Goal: Task Accomplishment & Management: Use online tool/utility

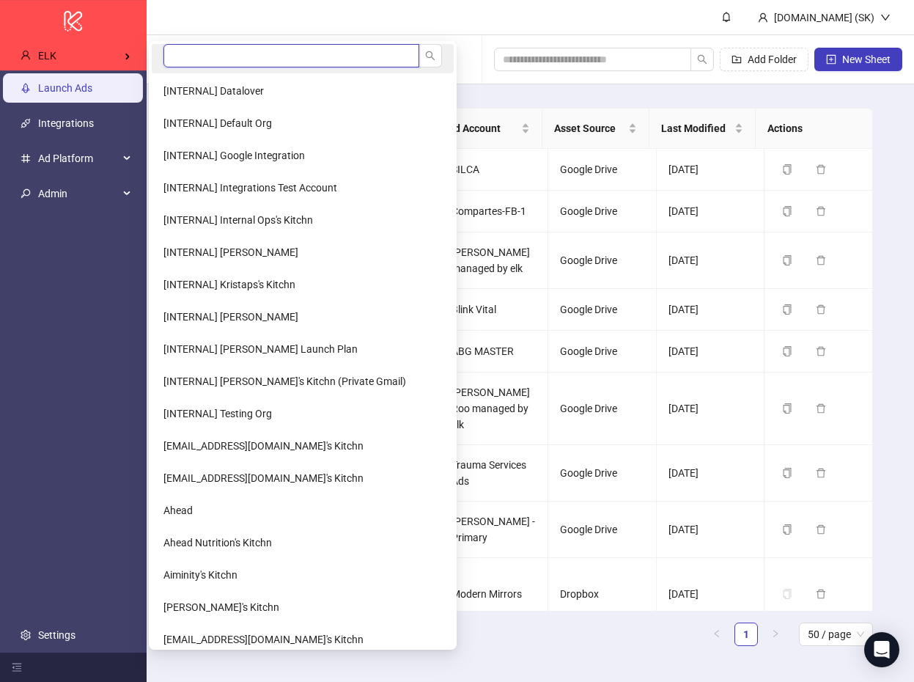
click at [237, 62] on input "search" at bounding box center [291, 55] width 256 height 23
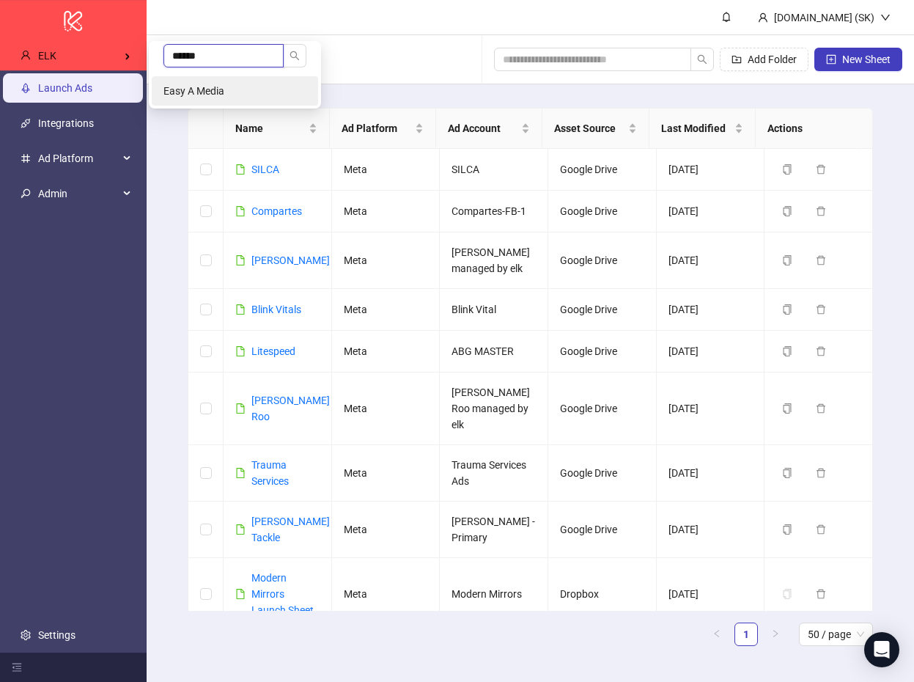
type input "******"
click at [240, 96] on li "Easy A Media" at bounding box center [235, 90] width 166 height 29
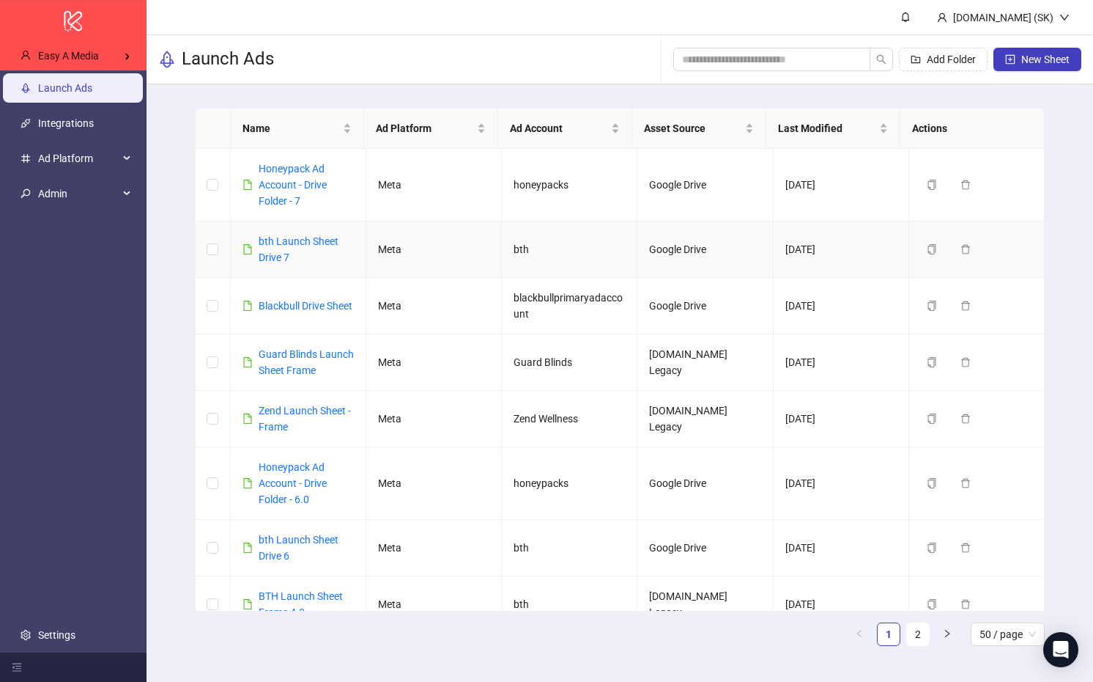
drag, startPoint x: 498, startPoint y: 262, endPoint x: 180, endPoint y: 174, distance: 329.3
click at [502, 262] on td "bth" at bounding box center [570, 249] width 136 height 56
click at [271, 180] on link "Honeypack Ad Account - Drive Folder - 7" at bounding box center [293, 185] width 68 height 44
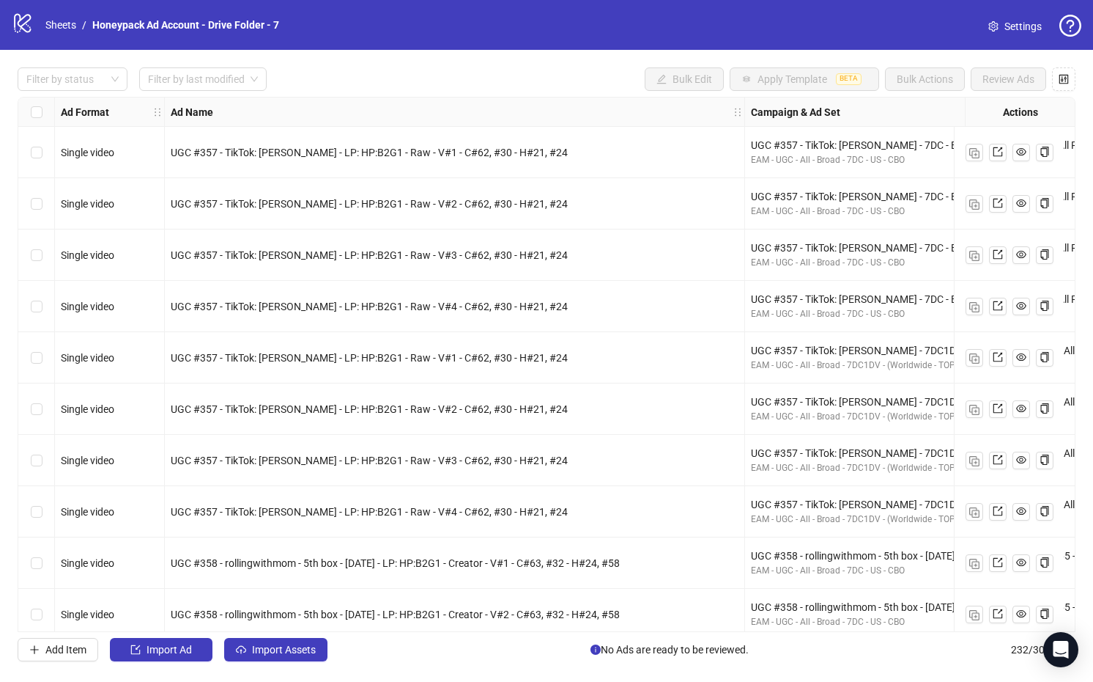
click at [353, 465] on span "UGC #357 - TikTok: Ben Kirby - LP: HP:B2G1 - Raw - V#3 - C#62, #30 - H#21, #24" at bounding box center [369, 460] width 397 height 12
click at [372, 421] on div "UGC #357 - TikTok: Ben Kirby - LP: HP:B2G1 - Raw - V#2 - C#62, #30 - H#21, #24" at bounding box center [455, 408] width 580 height 51
click at [374, 413] on span "UGC #357 - TikTok: Ben Kirby - LP: HP:B2G1 - Raw - V#2 - C#62, #30 - H#21, #24" at bounding box center [369, 409] width 397 height 12
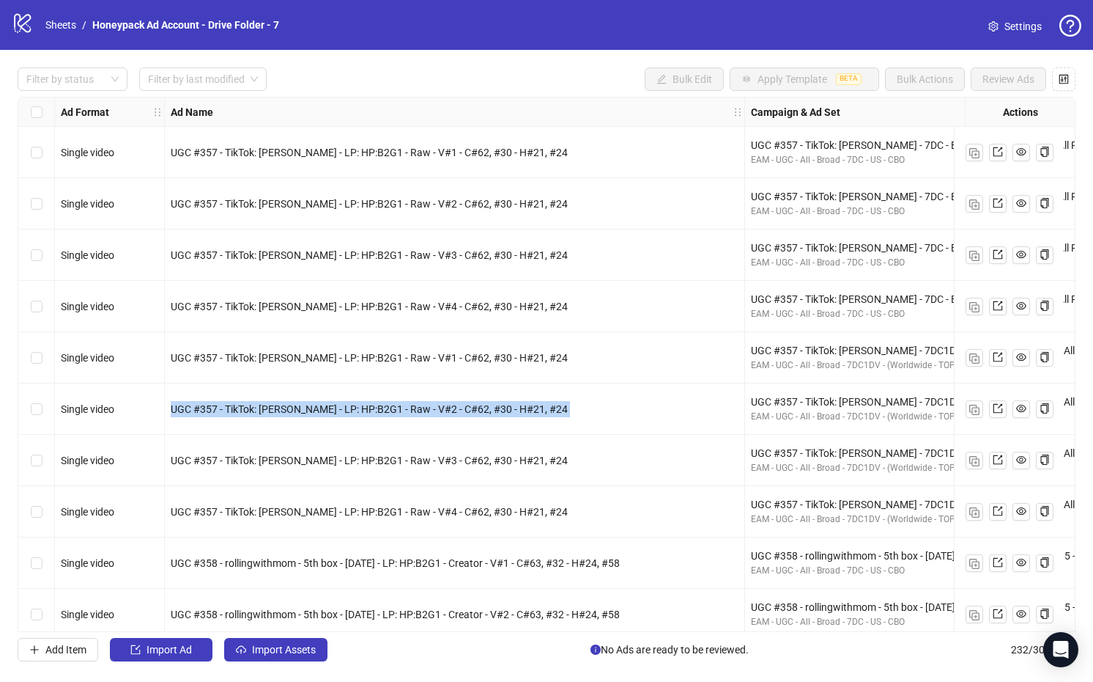
copy span "UGC #357 - TikTok: Ben Kirby - LP: HP:B2G1 - Raw - V#2 - C#62, #30 - H#21, #24"
click at [446, 258] on span "UGC #357 - TikTok: Ben Kirby - LP: HP:B2G1 - Raw - V#3 - C#62, #30 - H#21, #24" at bounding box center [369, 255] width 397 height 12
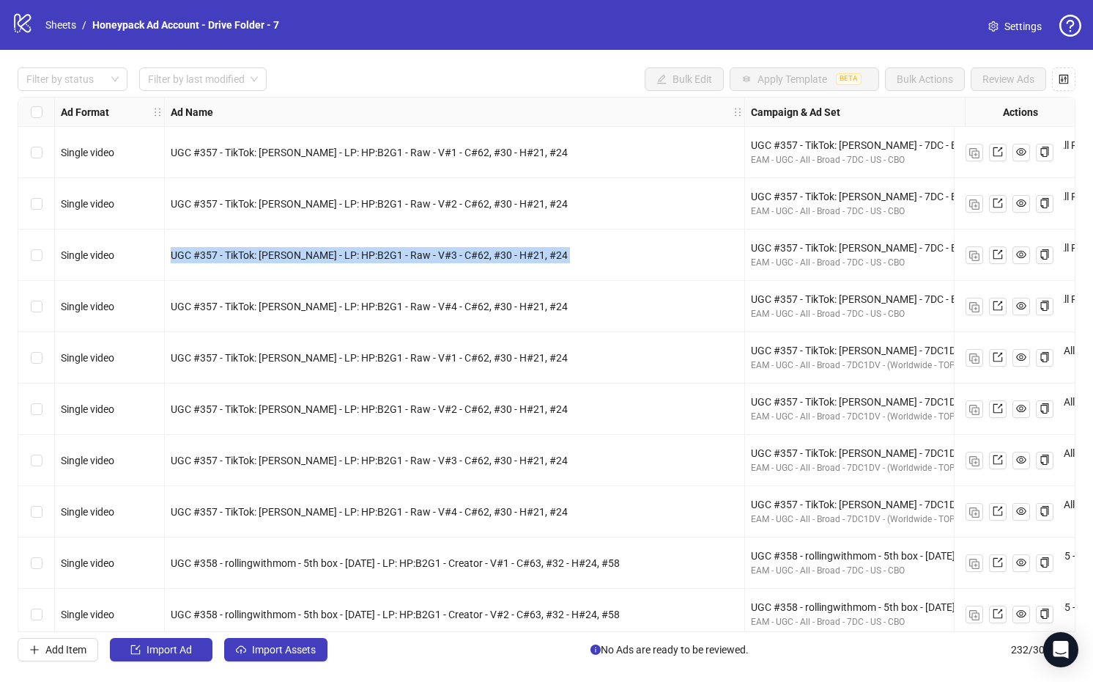
click at [446, 258] on span "UGC #357 - TikTok: Ben Kirby - LP: HP:B2G1 - Raw - V#3 - C#62, #30 - H#21, #24" at bounding box center [369, 255] width 397 height 12
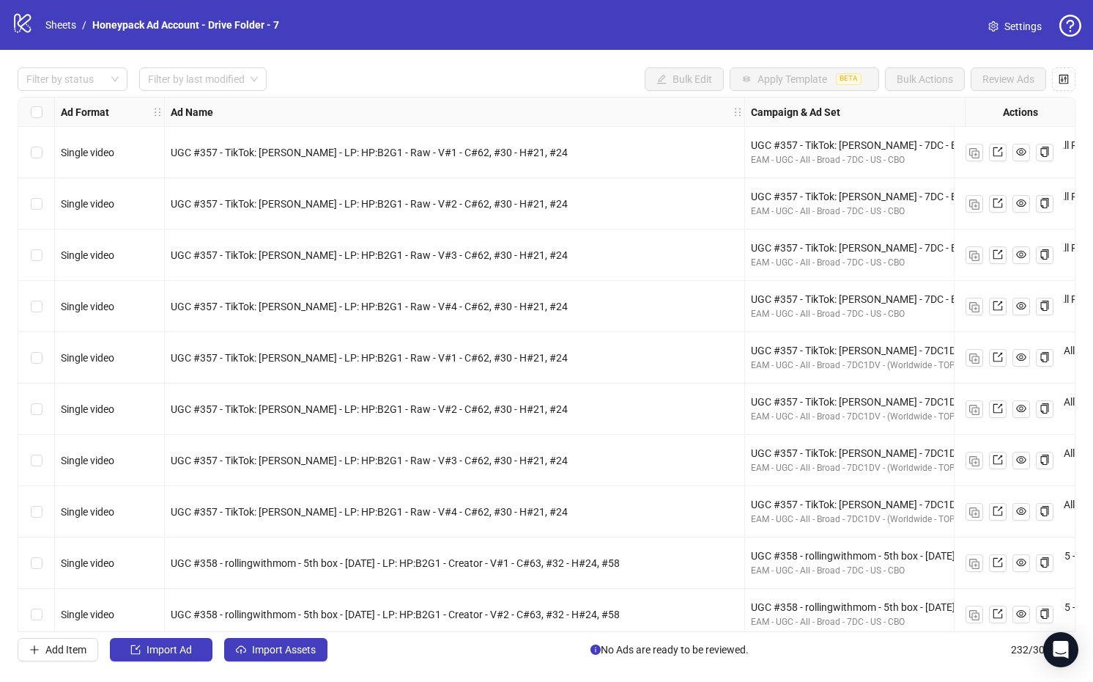
click at [446, 196] on div "UGC #357 - TikTok: Ben Kirby - LP: HP:B2G1 - Raw - V#2 - C#62, #30 - H#21, #24" at bounding box center [455, 204] width 568 height 16
click at [447, 196] on div "UGC #357 - TikTok: Ben Kirby - LP: HP:B2G1 - Raw - V#2 - C#62, #30 - H#21, #24" at bounding box center [455, 204] width 568 height 16
copy span "UGC #357 - TikTok: Ben Kirby - LP: HP:B2G1 - Raw - V#2 - C#62, #30 - H#21, #24"
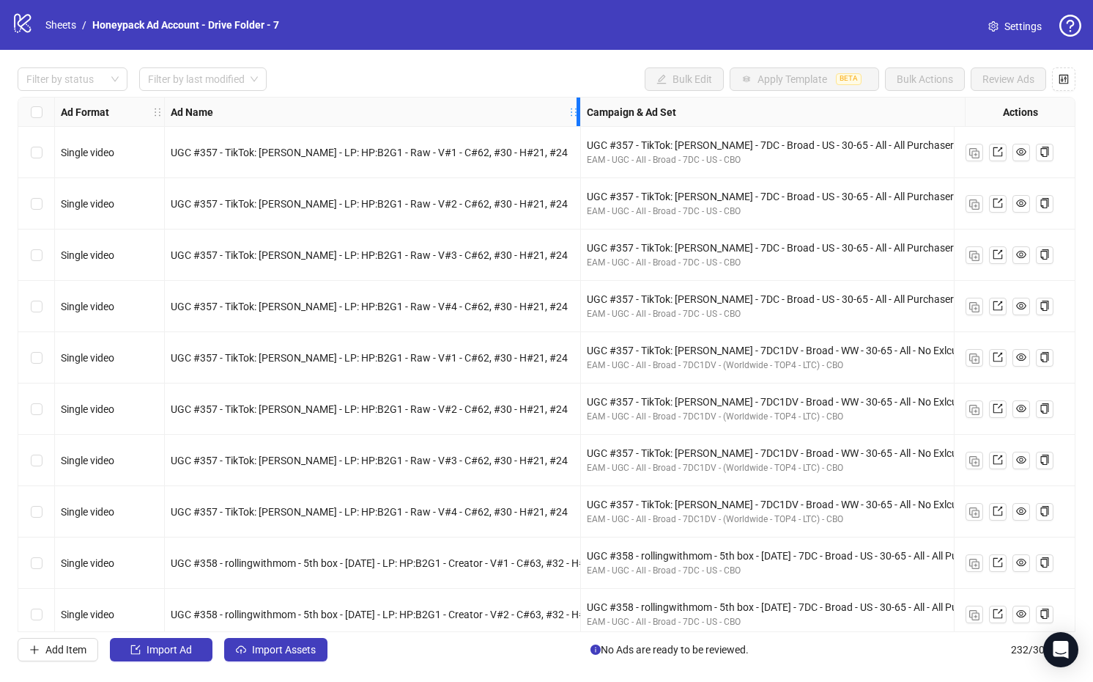
drag, startPoint x: 743, startPoint y: 106, endPoint x: 579, endPoint y: 116, distance: 164.5
click at [579, 116] on div "Resize Ad Name column" at bounding box center [579, 111] width 4 height 29
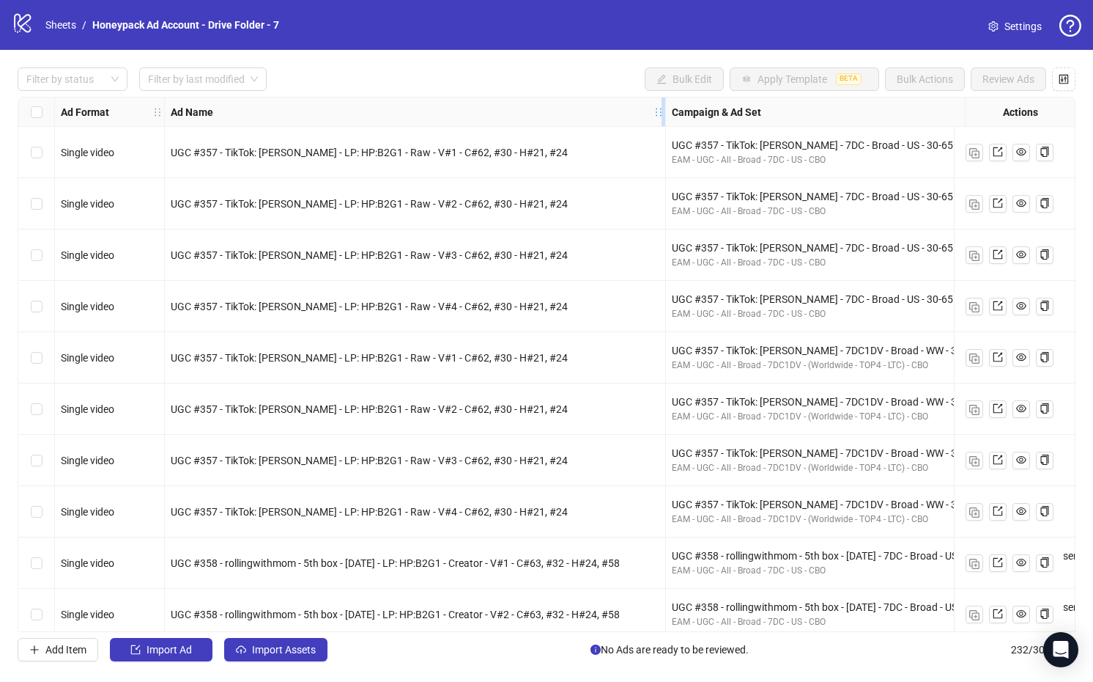
drag, startPoint x: 579, startPoint y: 108, endPoint x: 664, endPoint y: 106, distance: 85.0
click at [664, 106] on div "Resize Ad Name column" at bounding box center [664, 111] width 4 height 29
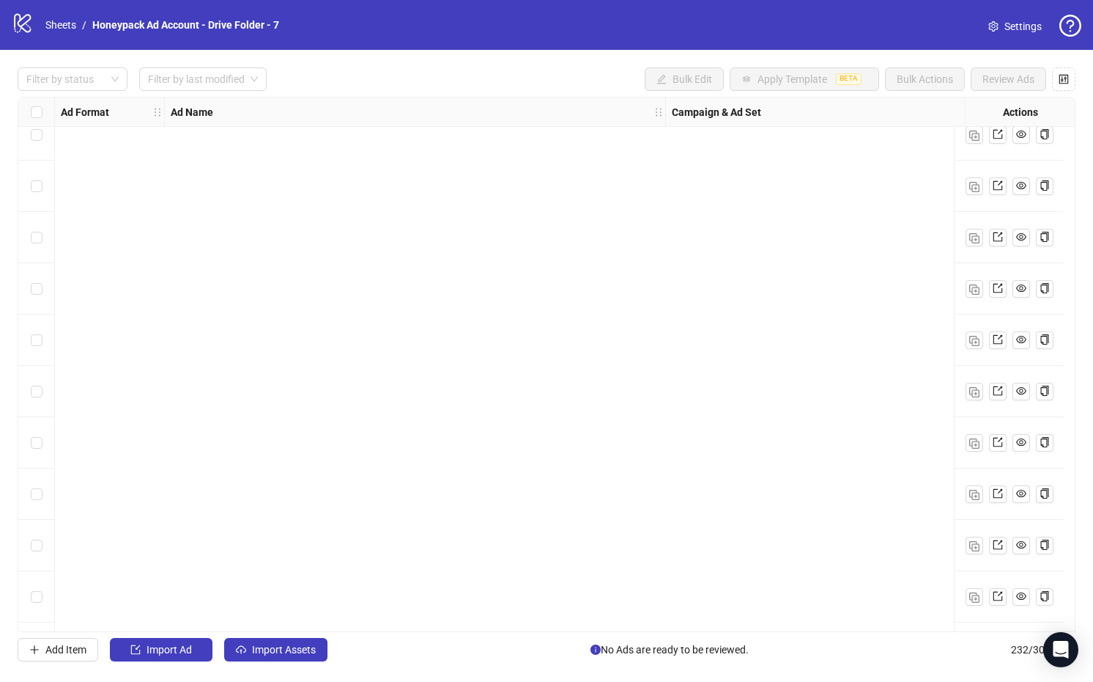
scroll to position [11402, 0]
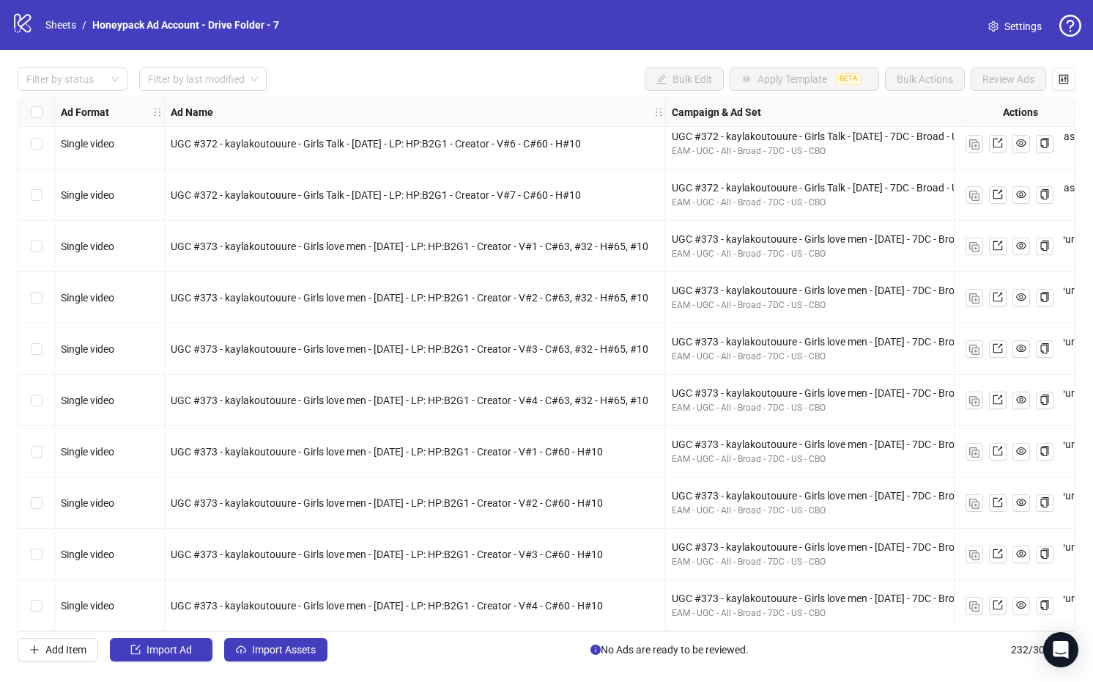
click at [542, 449] on span "UGC #373 - kaylakoutouure - Girls love men - Aug 22 - LP: HP:B2G1 - Creator - V…" at bounding box center [387, 452] width 432 height 12
click at [520, 569] on div "UGC #373 - kaylakoutouure - Girls love men - Aug 22 - LP: HP:B2G1 - Creator - V…" at bounding box center [415, 553] width 501 height 51
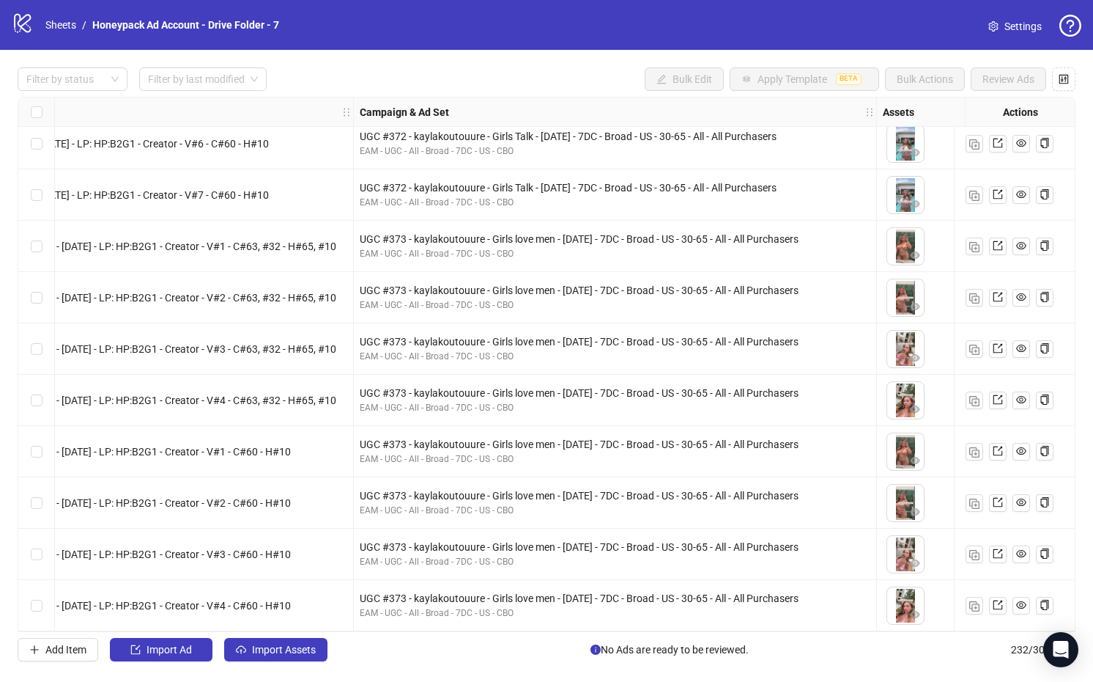
scroll to position [11402, 783]
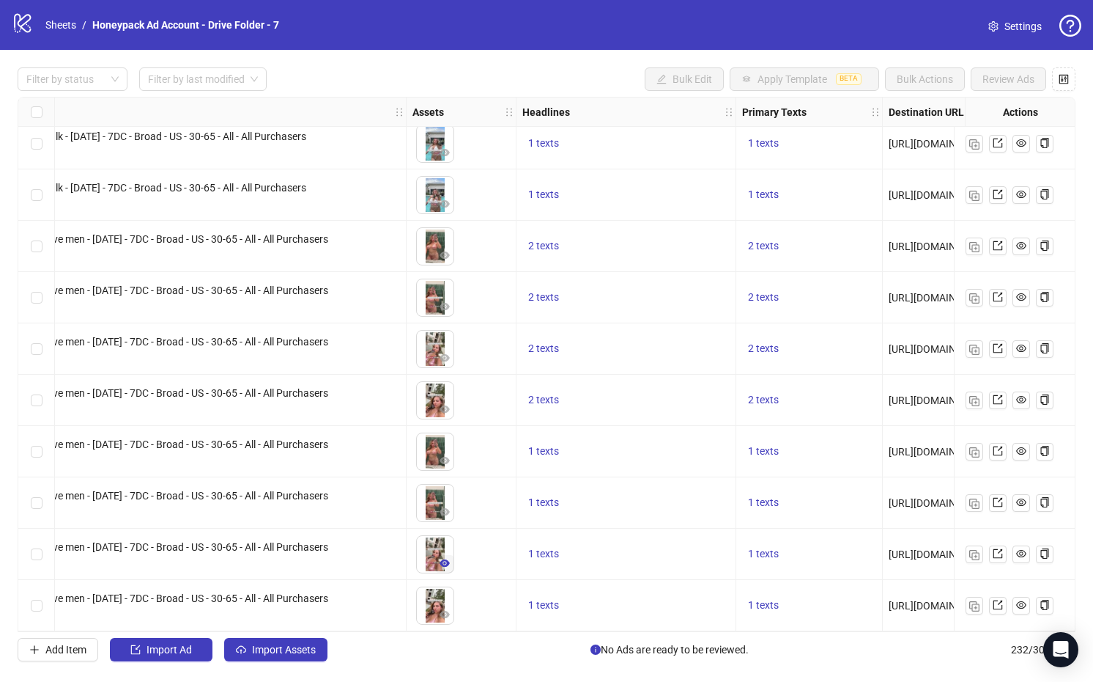
click at [441, 558] on icon "eye" at bounding box center [445, 563] width 10 height 10
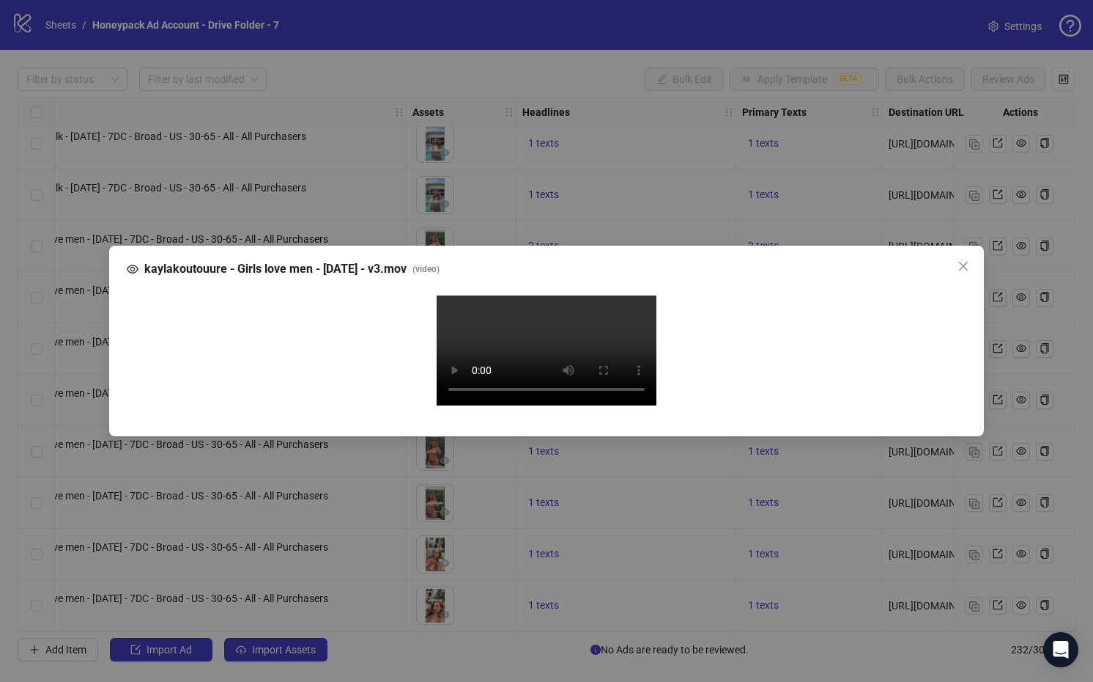
click at [913, 287] on div "kaylakoutouure - Girls love men - Aug 22 - v3.mov ( video ) Your browser does n…" at bounding box center [546, 341] width 1093 height 682
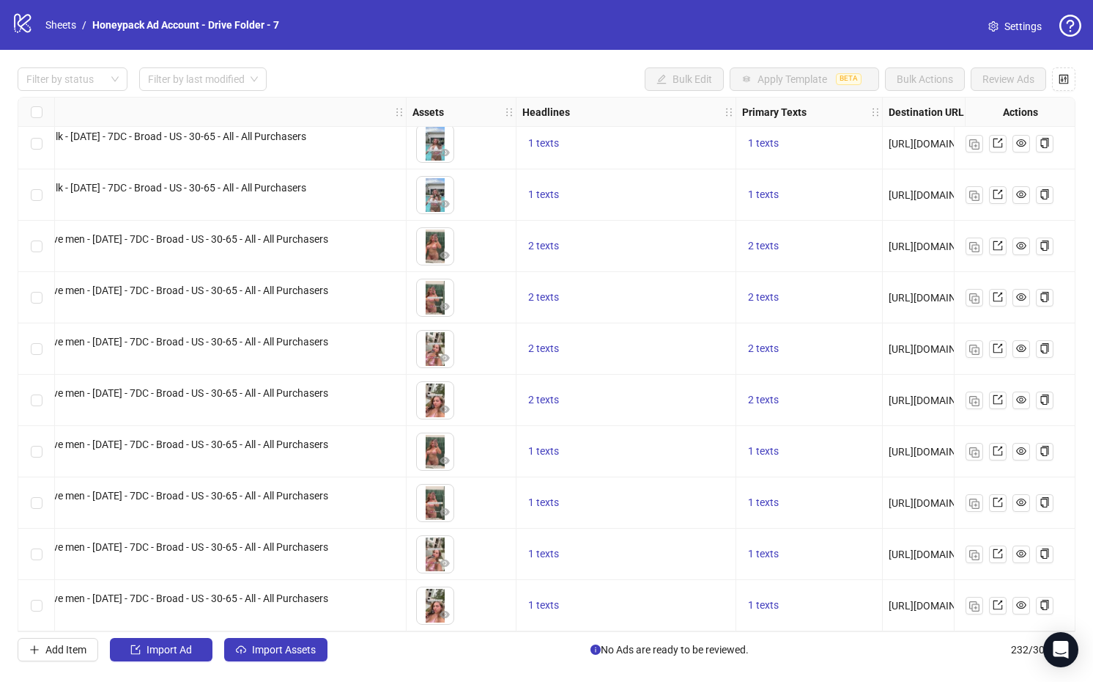
scroll to position [11319, 783]
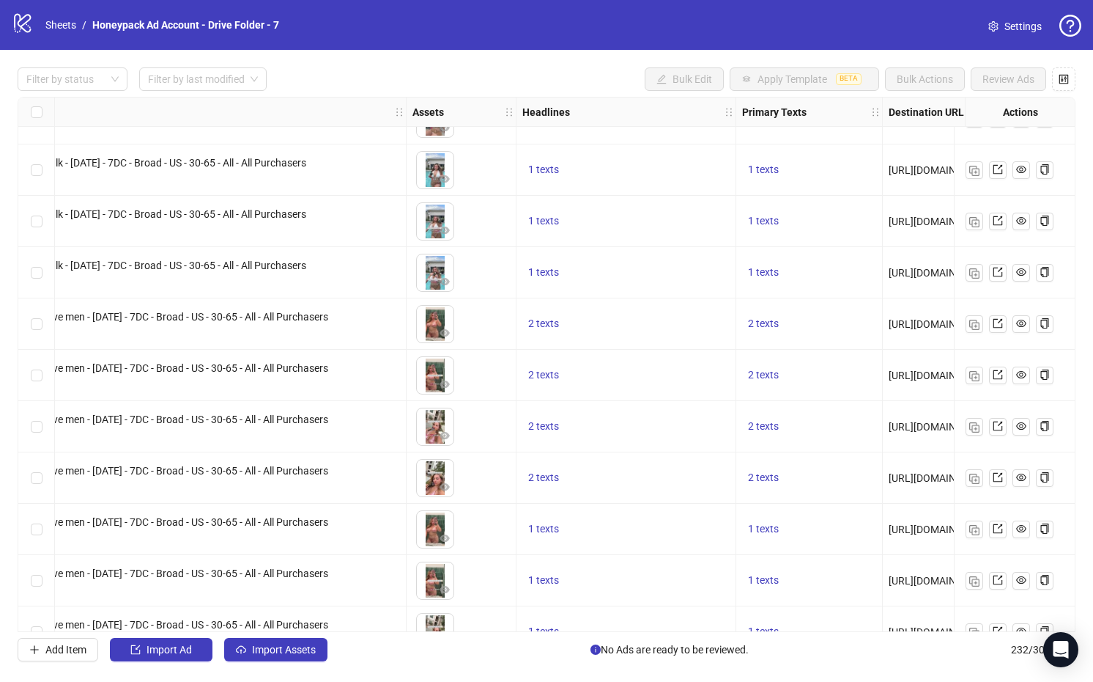
click at [444, 335] on div "Ad Format Ad Name Campaign & Ad Set Assets Headlines Primary Texts Destination …" at bounding box center [547, 364] width 1058 height 535
click at [442, 328] on icon "eye" at bounding box center [445, 333] width 10 height 10
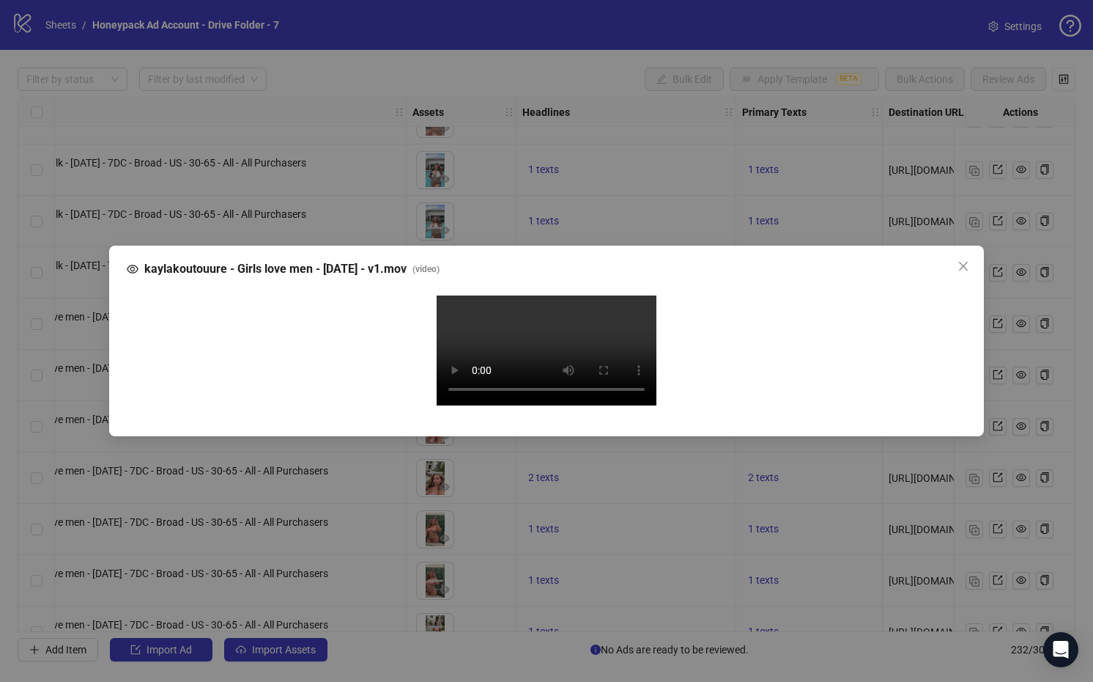
click at [913, 232] on div "kaylakoutouure - Girls love men - Aug 22 - v1.mov ( video ) Your browser does n…" at bounding box center [546, 341] width 1093 height 682
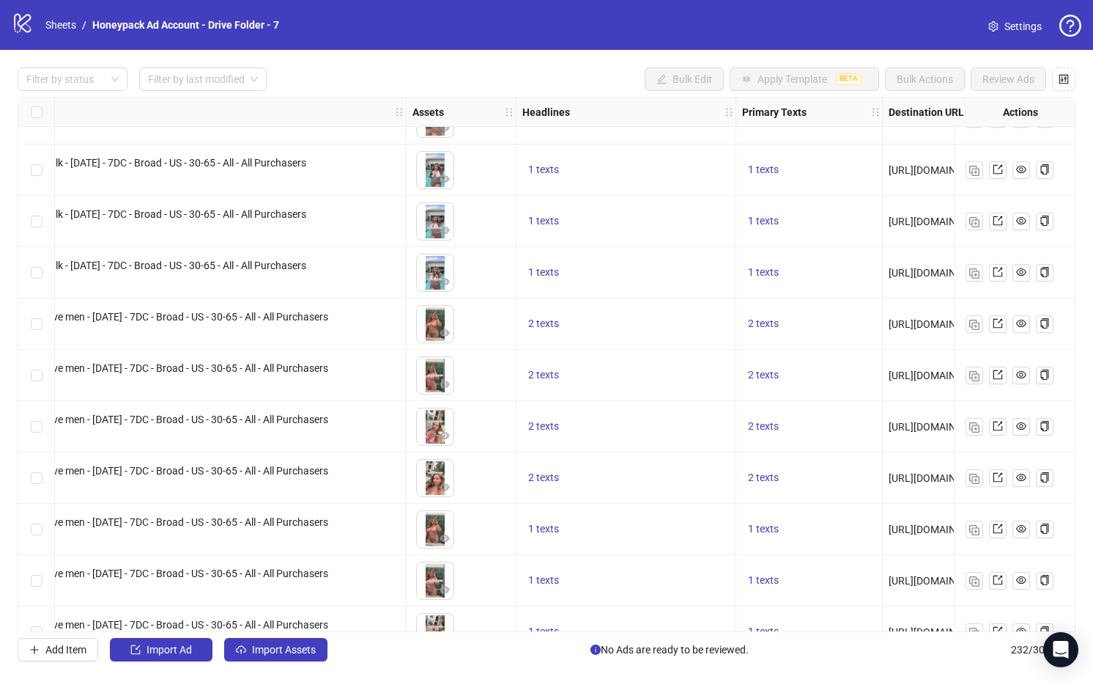
scroll to position [11292, 783]
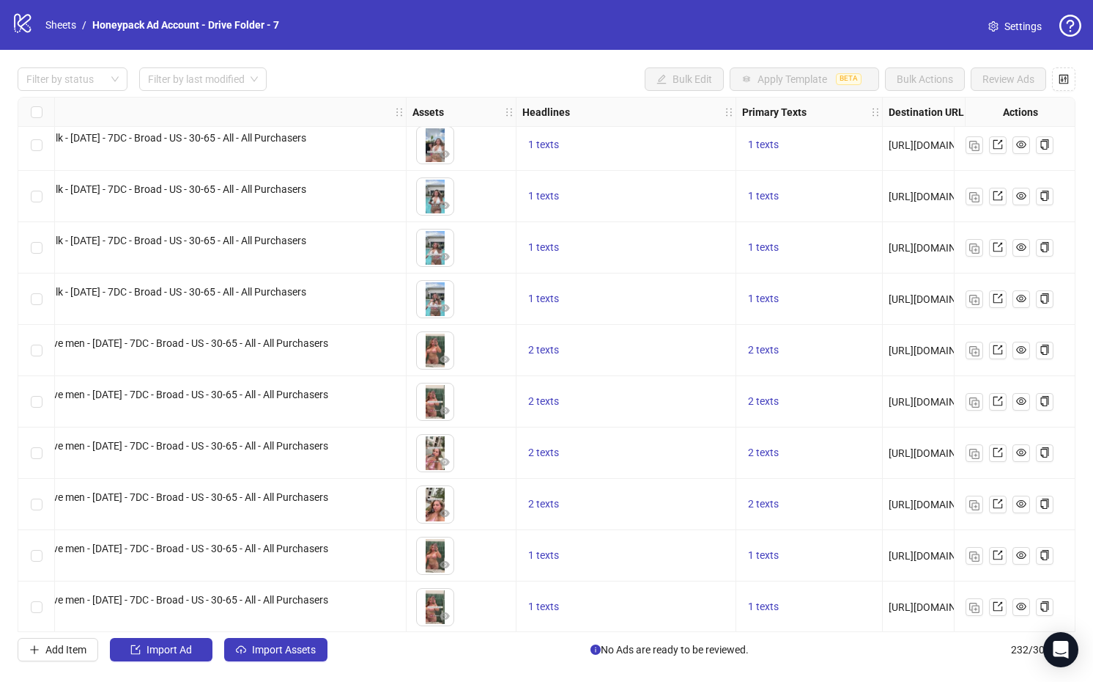
click at [443, 307] on div "Ad Format Ad Name Campaign & Ad Set Assets Headlines Primary Texts Destination …" at bounding box center [547, 364] width 1058 height 535
click at [449, 307] on button "button" at bounding box center [445, 309] width 18 height 18
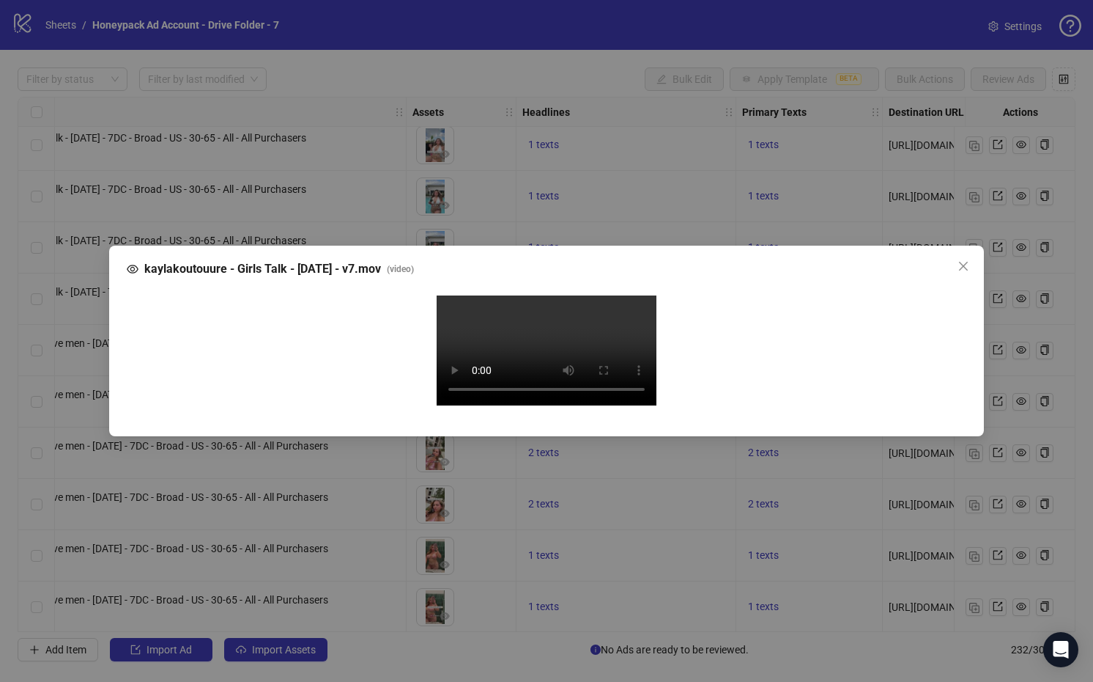
click at [860, 193] on div "kaylakoutouure - Girls Talk - Aug 22 - v7.mov ( video ) Your browser does not s…" at bounding box center [546, 341] width 1093 height 682
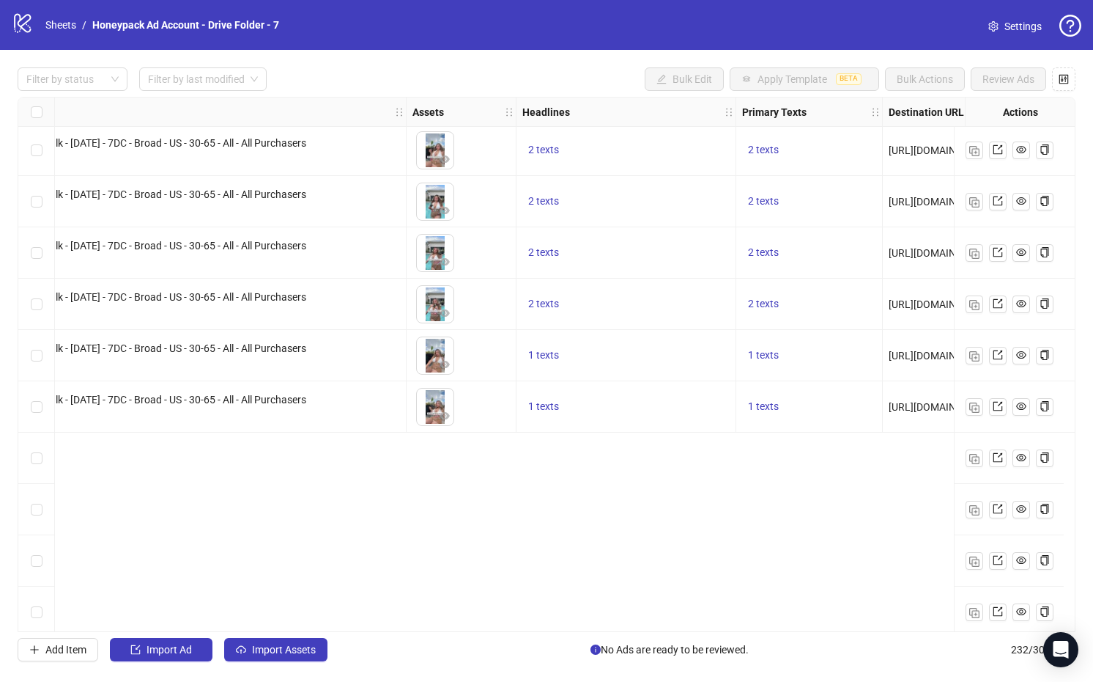
scroll to position [10307, 783]
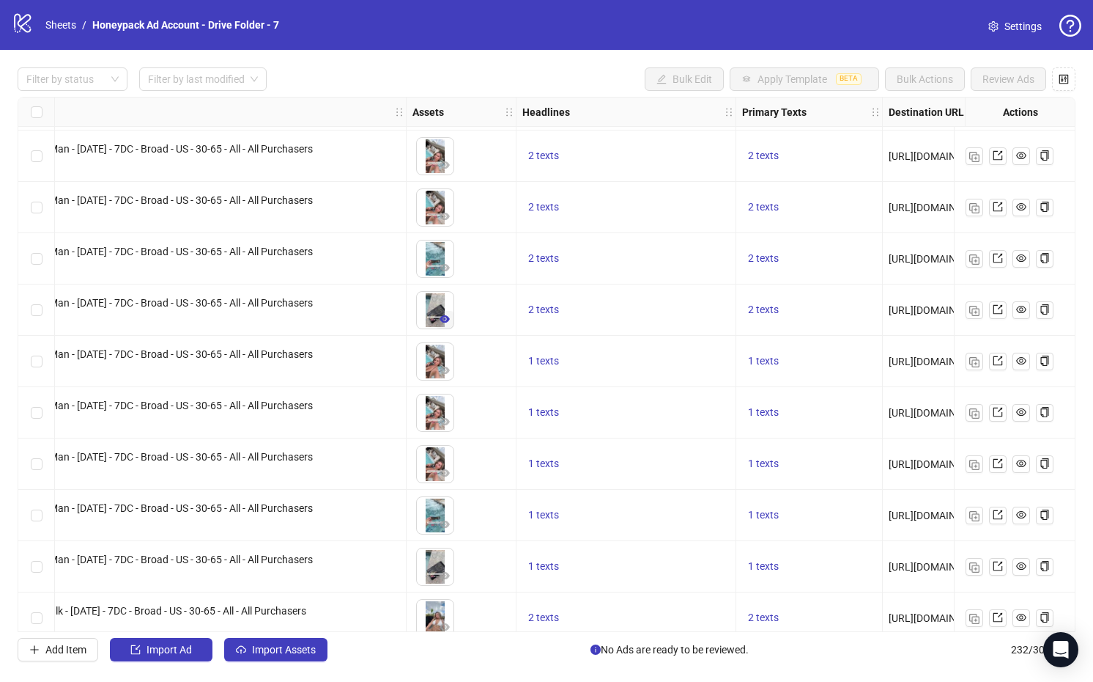
click at [446, 317] on icon "eye" at bounding box center [445, 318] width 10 height 7
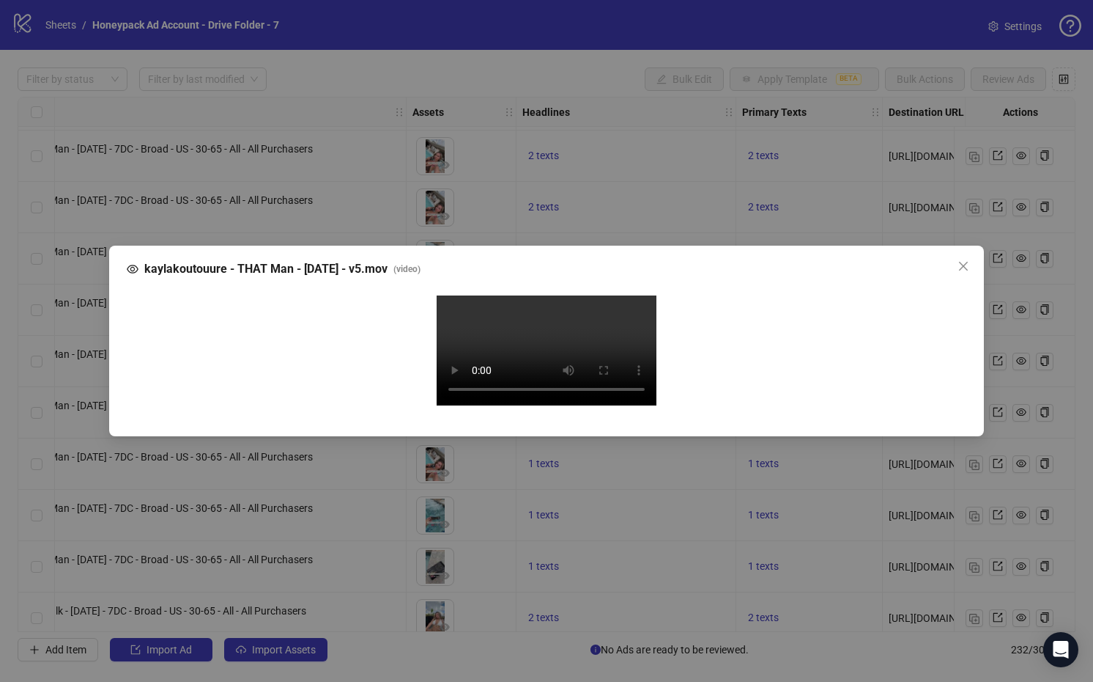
click at [455, 370] on video "Your browser does not support the video tag." at bounding box center [547, 350] width 220 height 110
click at [913, 146] on div "kaylakoutouure - THAT Man - Aug 22 - v5.mov ( video ) Your browser does not sup…" at bounding box center [546, 341] width 1093 height 682
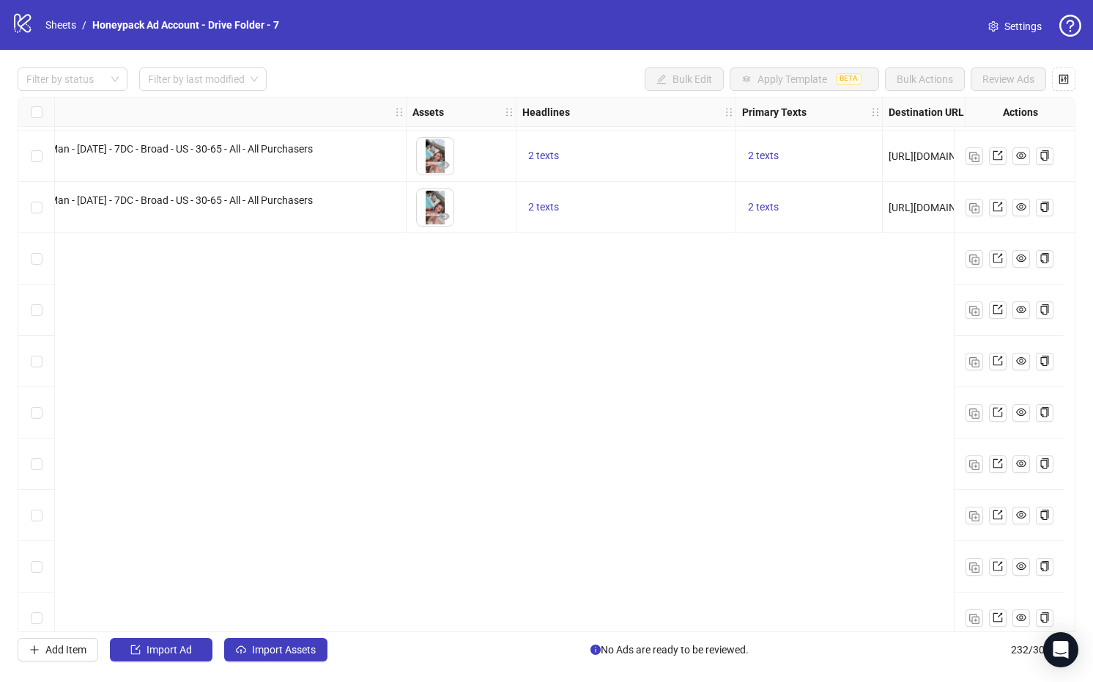
scroll to position [9444, 783]
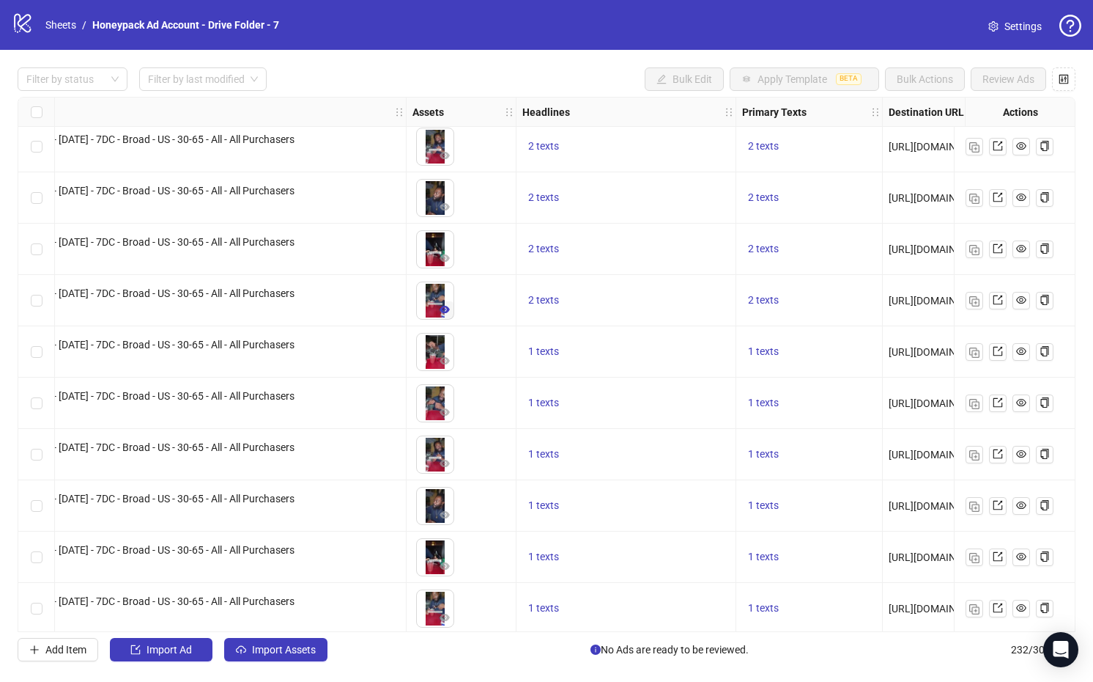
click at [447, 311] on icon "eye" at bounding box center [445, 309] width 10 height 7
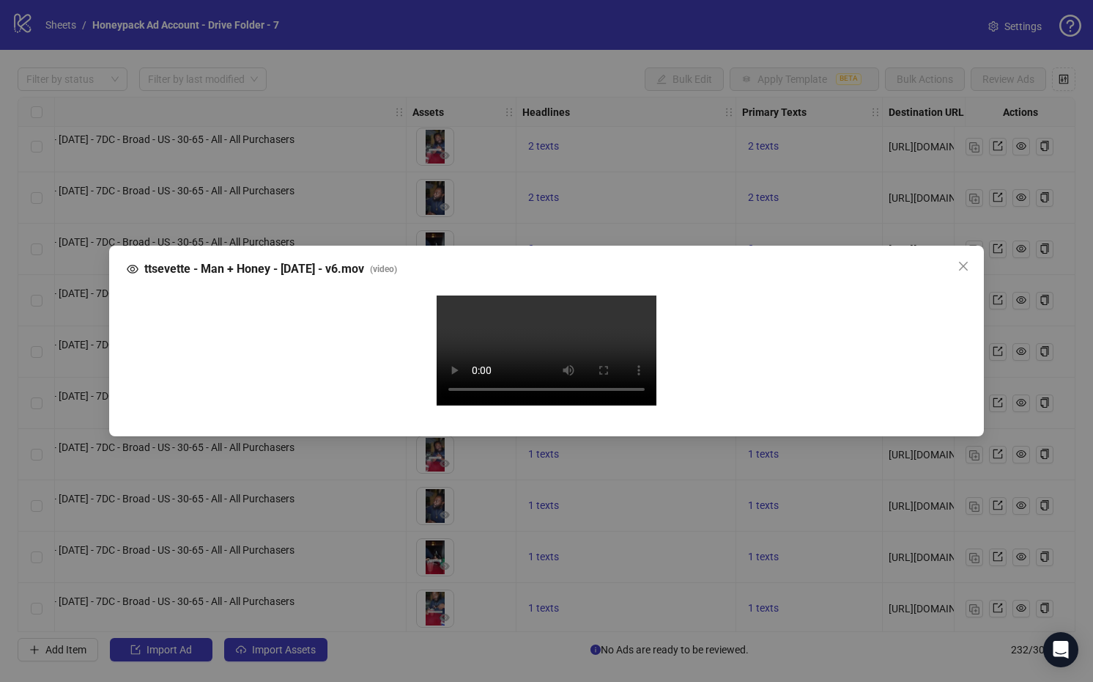
click at [913, 303] on div "ttsevette - Man + Honey - Aug 22 - v6.mov ( video ) Your browser does not suppo…" at bounding box center [546, 341] width 1093 height 682
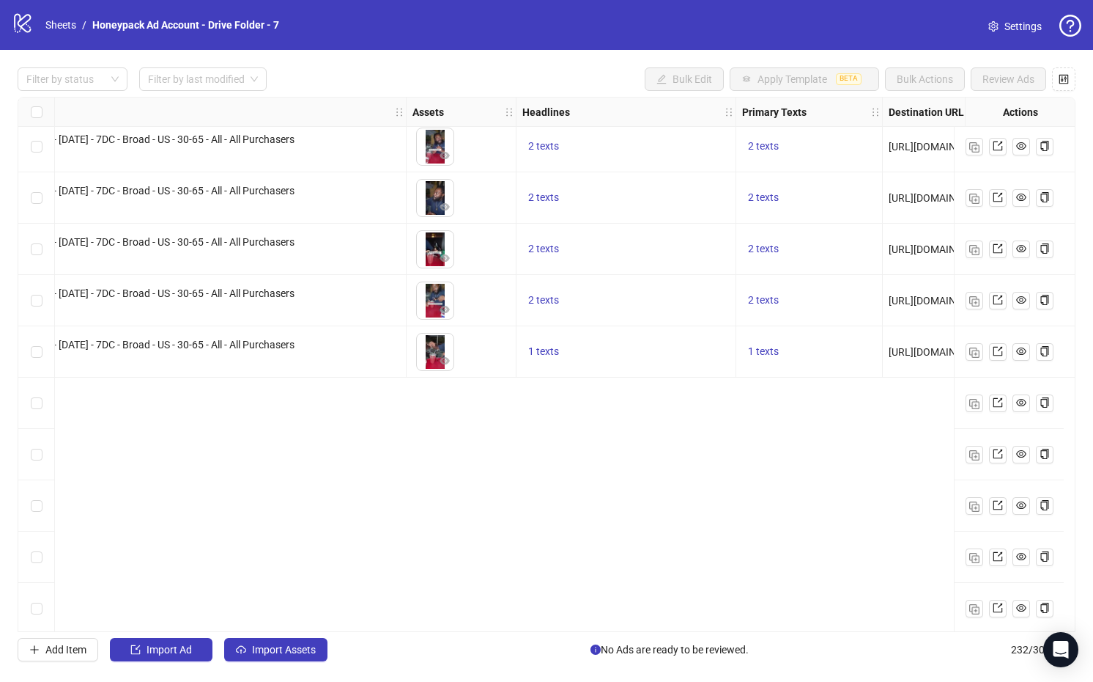
scroll to position [9109, 783]
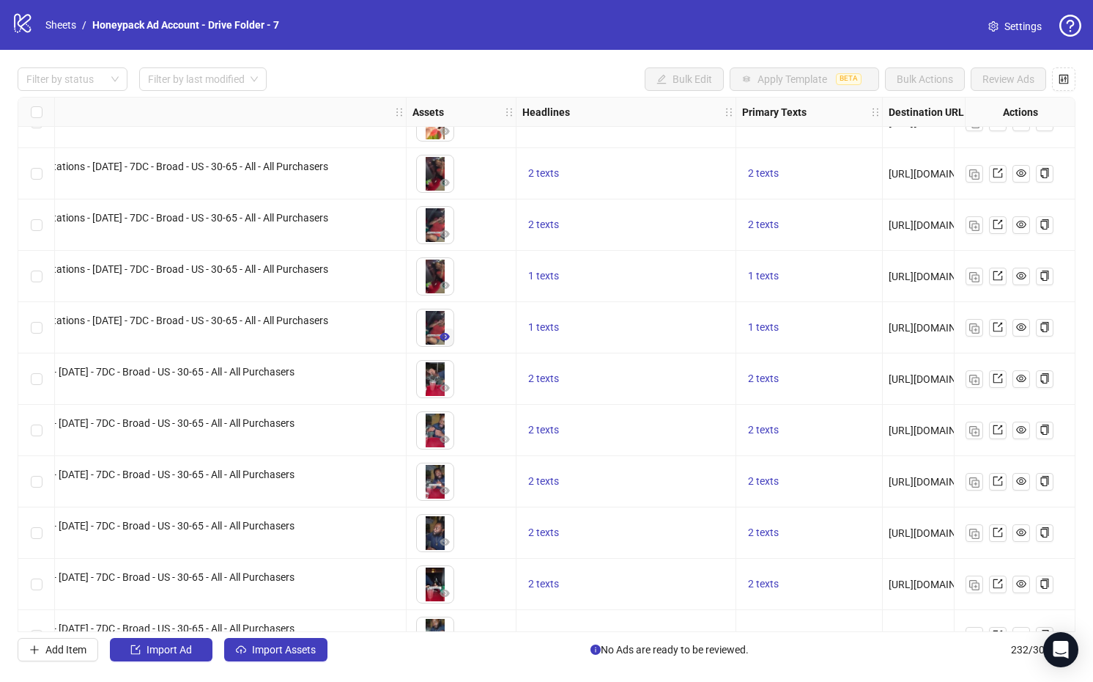
click at [443, 338] on icon "eye" at bounding box center [445, 336] width 10 height 10
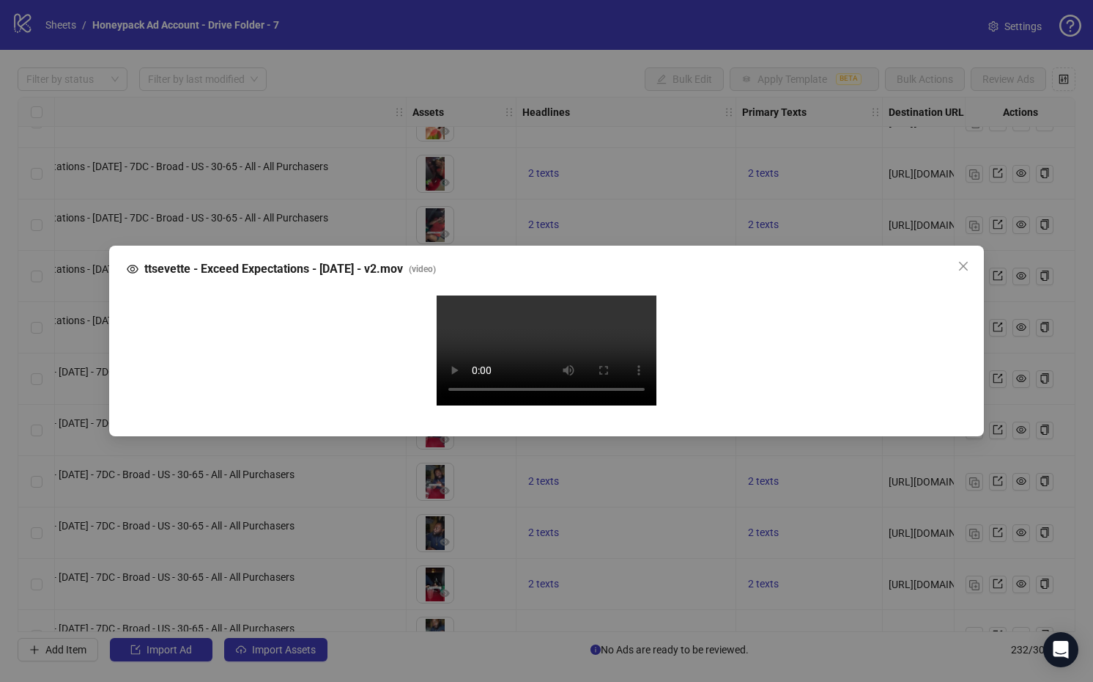
click at [913, 306] on div "ttsevette - Exceed Expectations - Aug 22 - v2.mov ( video ) Your browser does n…" at bounding box center [546, 341] width 1093 height 682
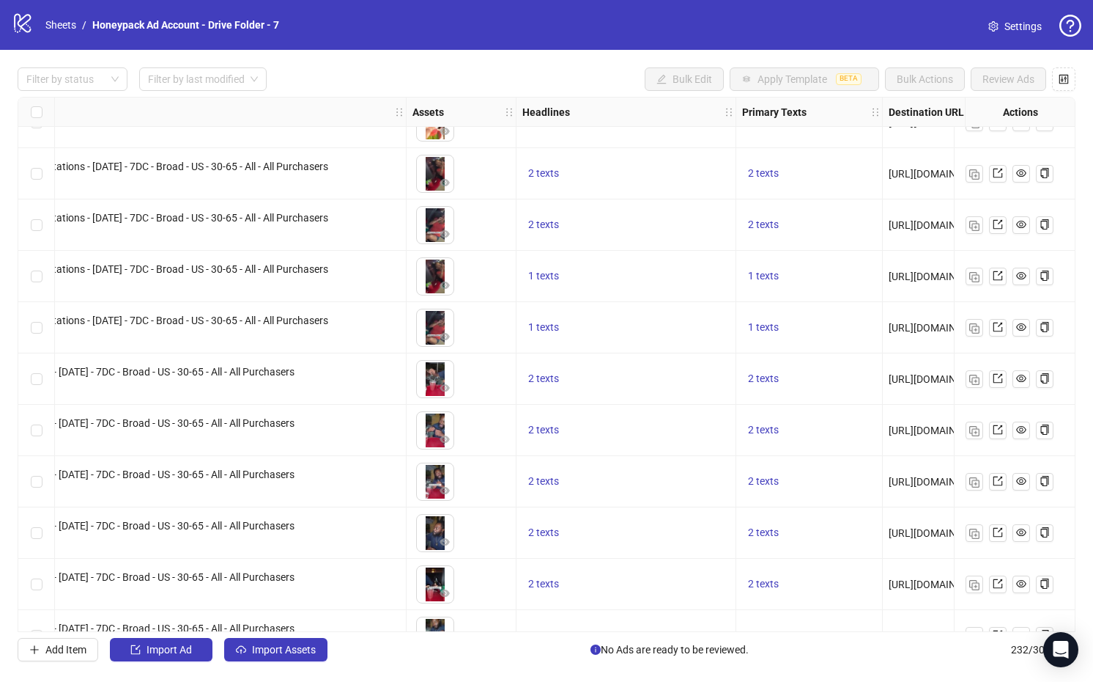
scroll to position [8255, 783]
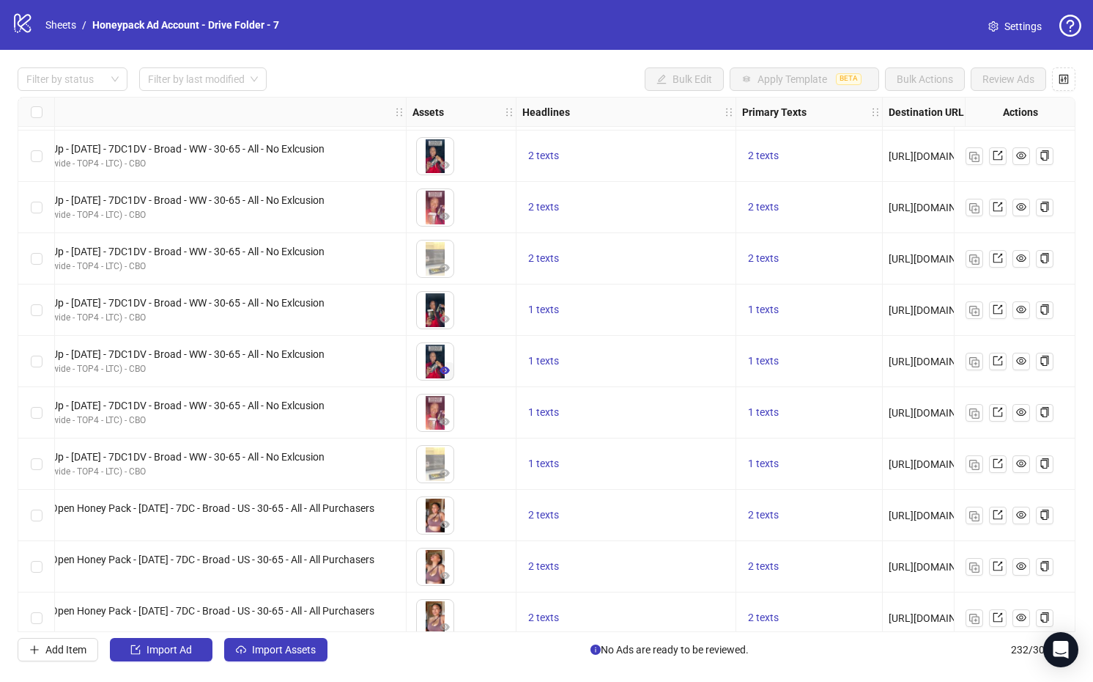
click at [446, 366] on icon "eye" at bounding box center [445, 369] width 10 height 7
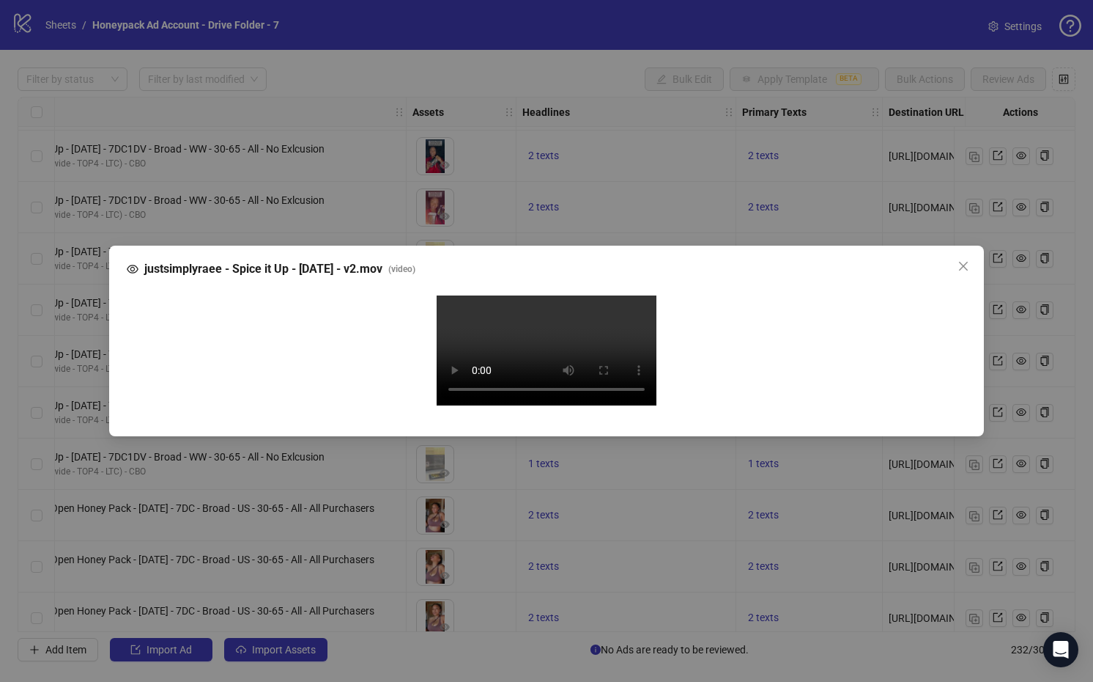
click at [563, 295] on video "Your browser does not support the video tag." at bounding box center [547, 350] width 220 height 110
click at [913, 260] on icon "close" at bounding box center [964, 266] width 12 height 12
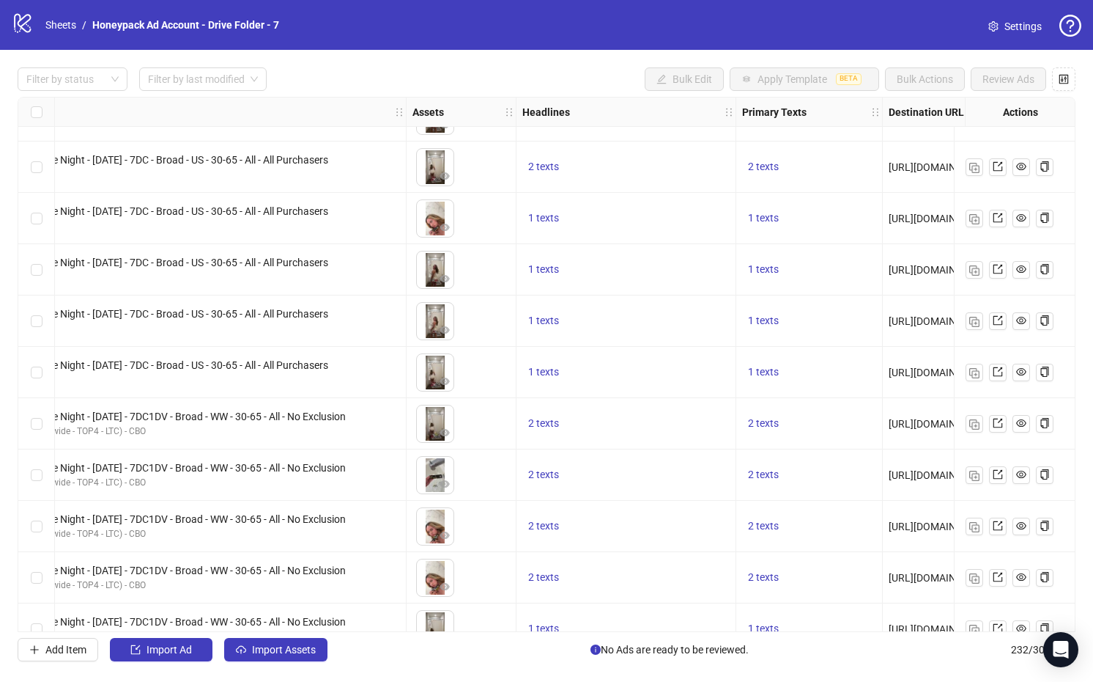
scroll to position [7115, 781]
click at [448, 532] on icon "eye" at bounding box center [446, 534] width 10 height 7
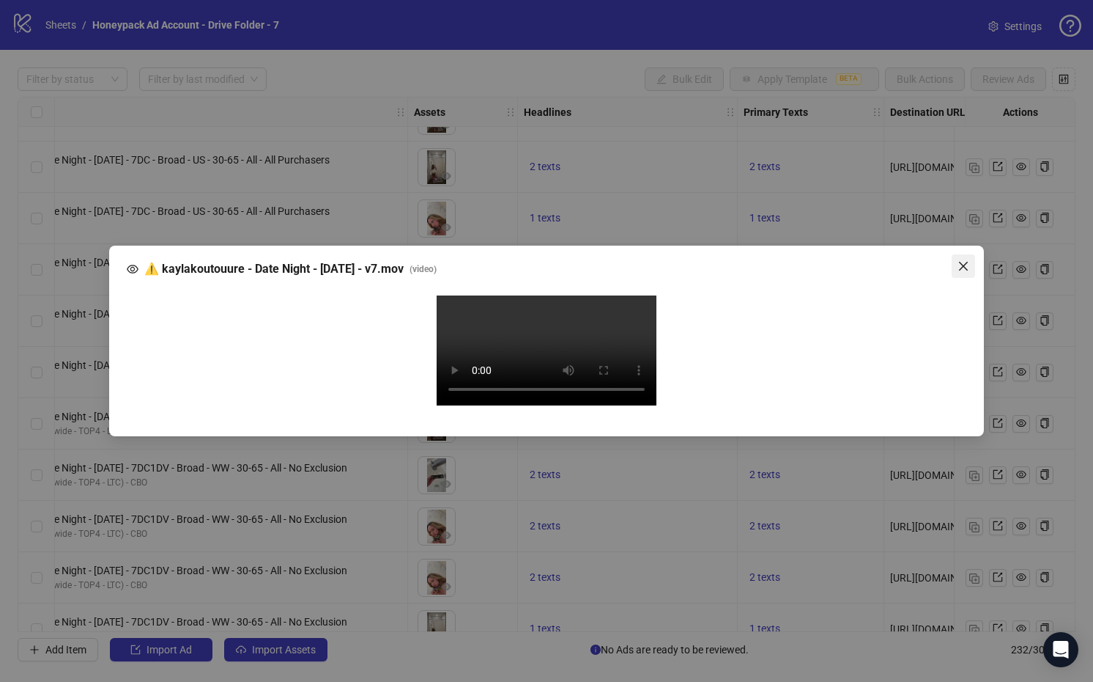
click at [913, 260] on span "Close" at bounding box center [963, 266] width 23 height 12
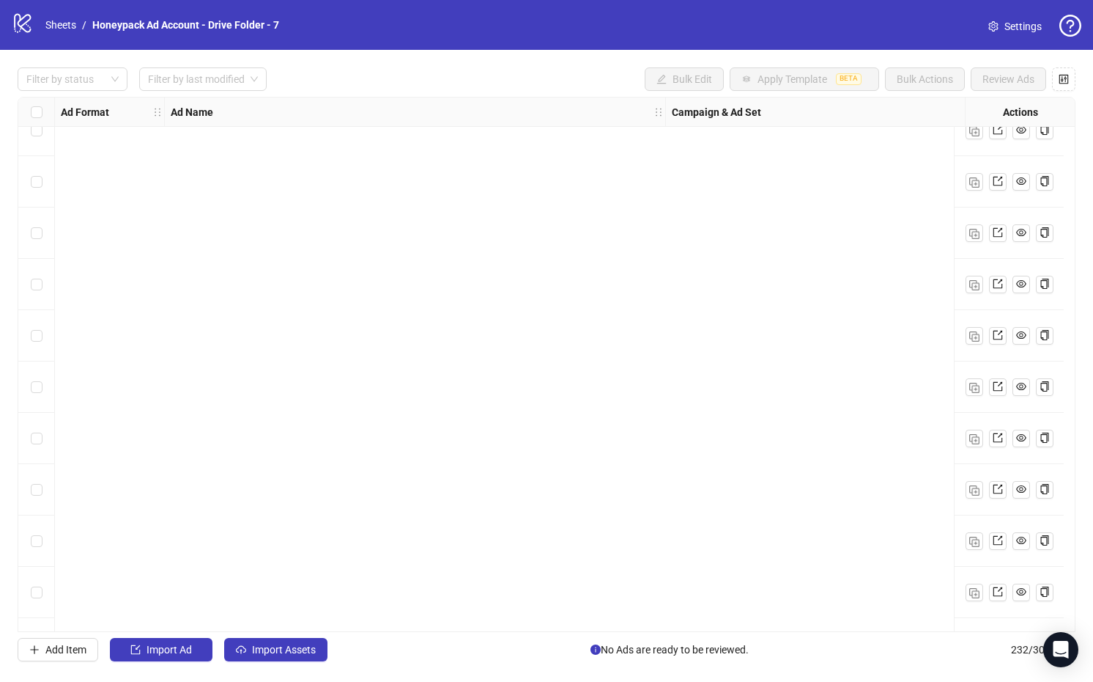
scroll to position [0, 0]
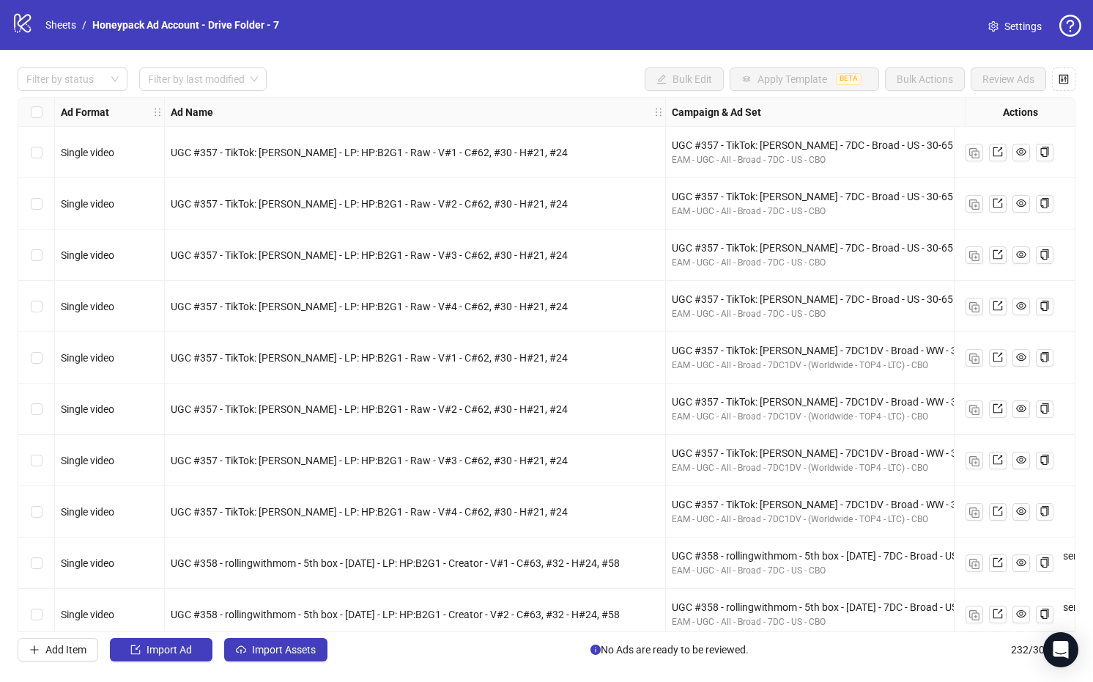
click at [400, 107] on div "Ad Name" at bounding box center [415, 111] width 501 height 29
click at [50, 24] on link "Sheets" at bounding box center [61, 25] width 37 height 16
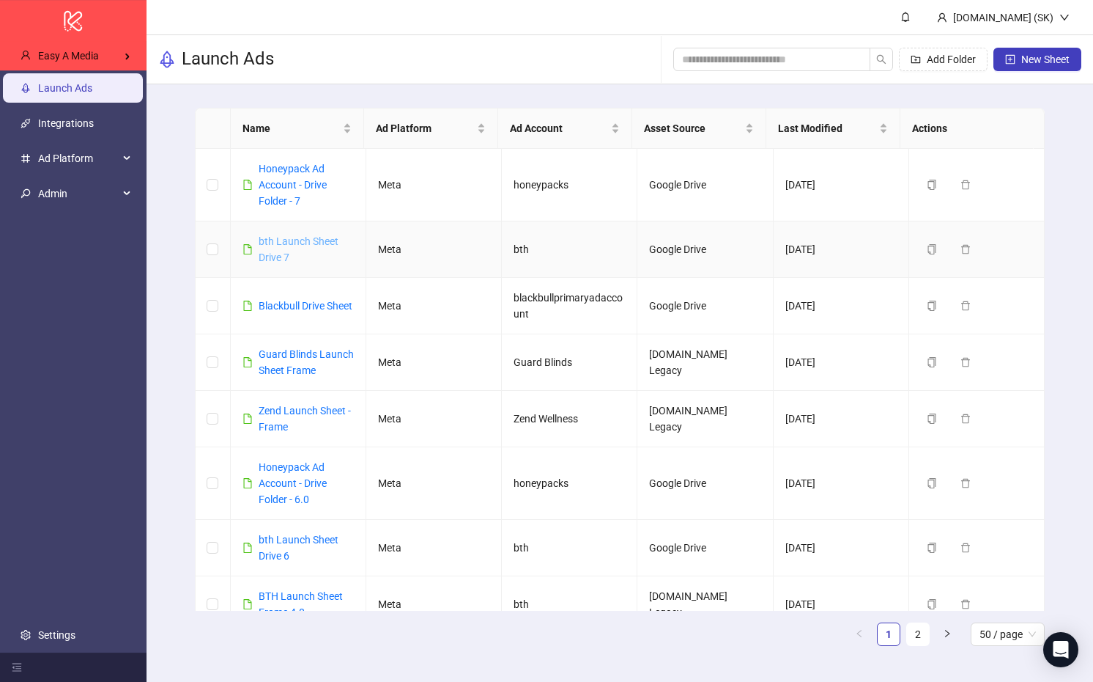
click at [312, 242] on link "bth Launch Sheet Drive 7" at bounding box center [299, 249] width 80 height 28
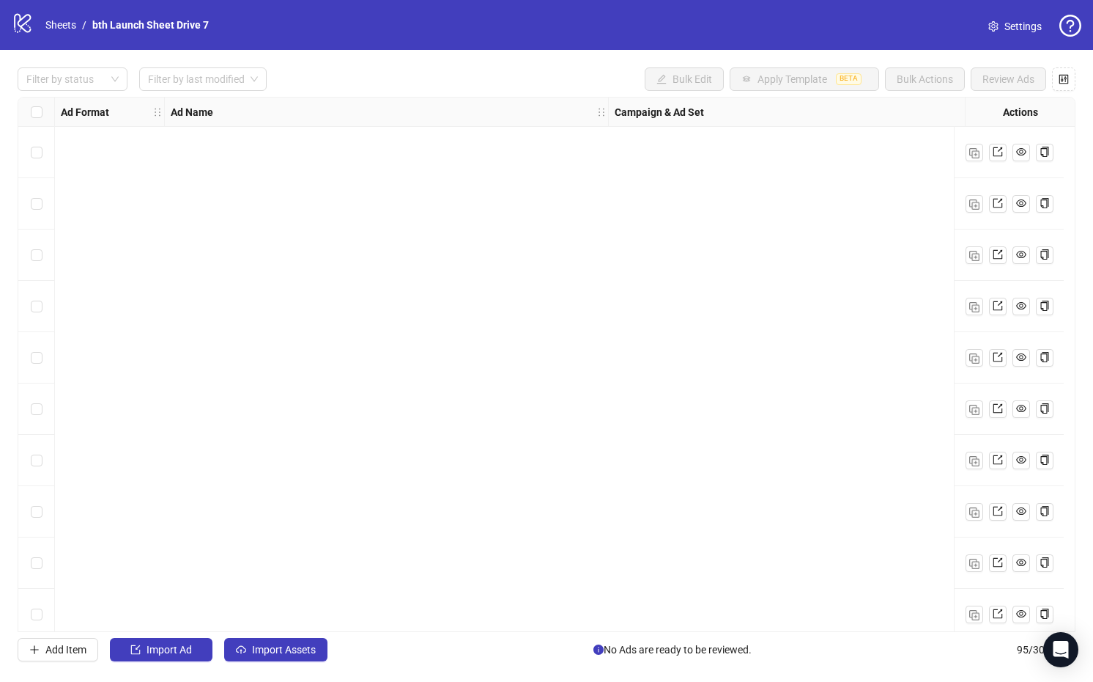
scroll to position [4375, 0]
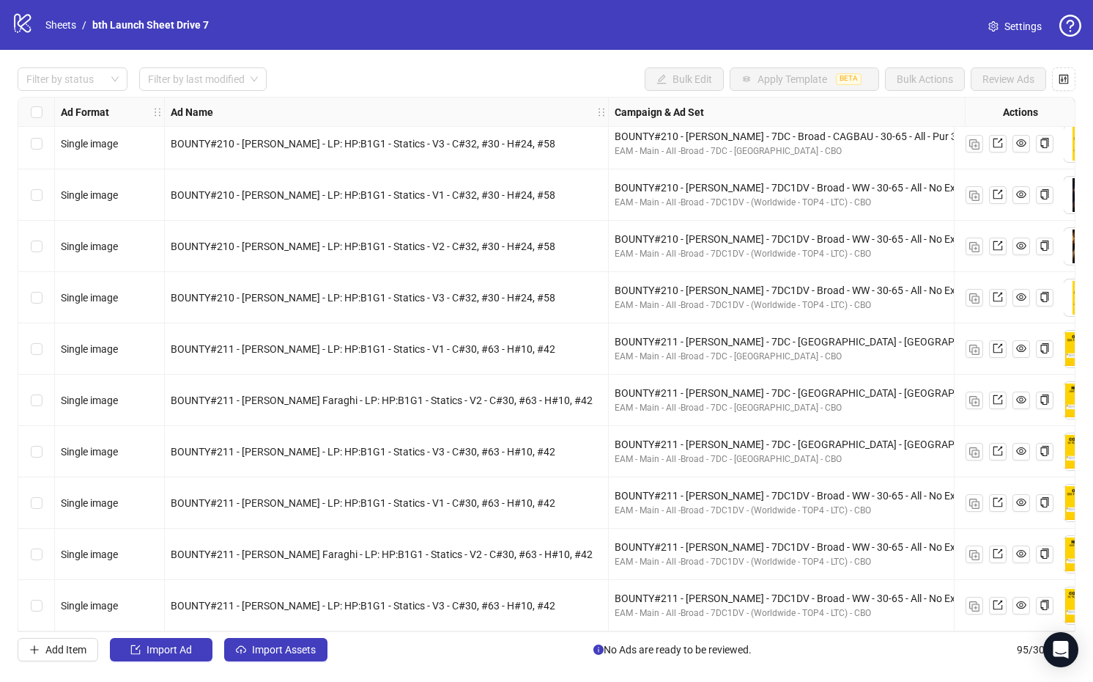
click at [435, 500] on span "BOUNTY#211 - Anoush Faraghi - LP: HP:B1G1 - Statics - V1 - C#30, #63 - H#10, #42" at bounding box center [363, 503] width 385 height 12
click at [435, 499] on span "BOUNTY#211 - Anoush Faraghi - LP: HP:B1G1 - Statics - V1 - C#30, #63 - H#10, #42" at bounding box center [363, 503] width 385 height 12
copy span "BOUNTY#211 - Anoush Faraghi - LP: HP:B1G1 - Statics - V1 - C#30, #63 - H#10, #42"
click at [627, 374] on div "BOUNTY#211 - Anoush Faraghi - 7DC - Broad - CAGBAU - 30-65 - All - Pur 30D EAM …" at bounding box center [831, 399] width 445 height 51
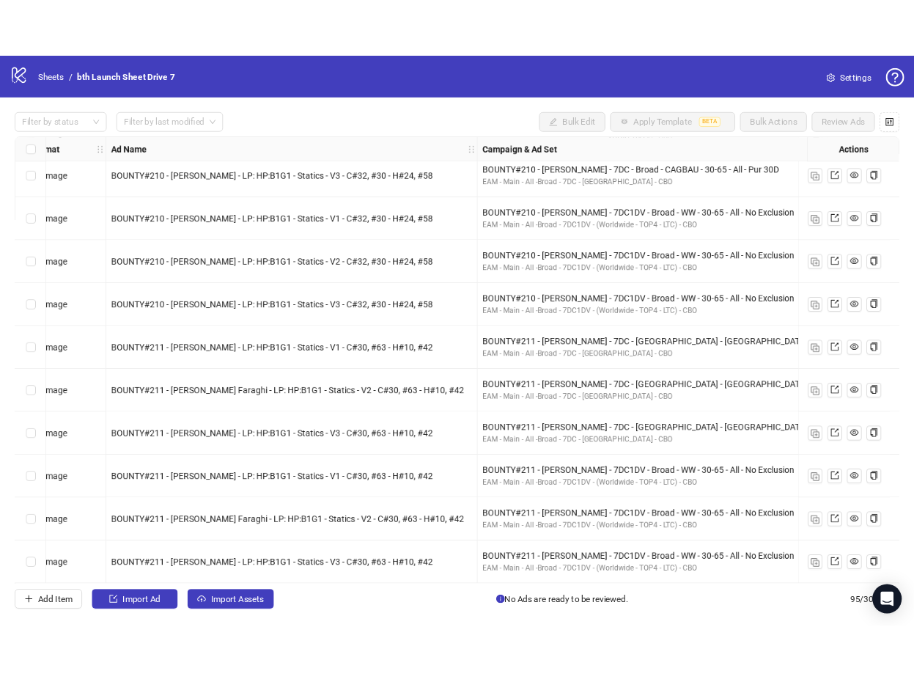
scroll to position [4375, 39]
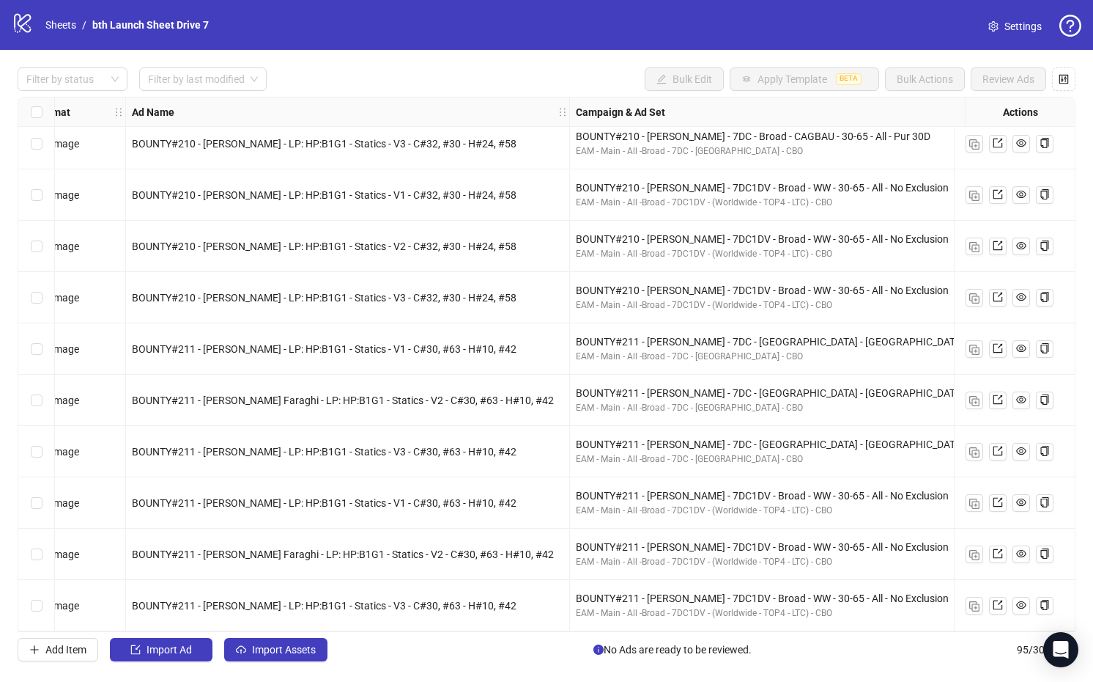
click at [582, 470] on div "Ad Format Ad Name Campaign & Ad Set Assets Headlines Primary Texts Descriptions…" at bounding box center [547, 364] width 1058 height 535
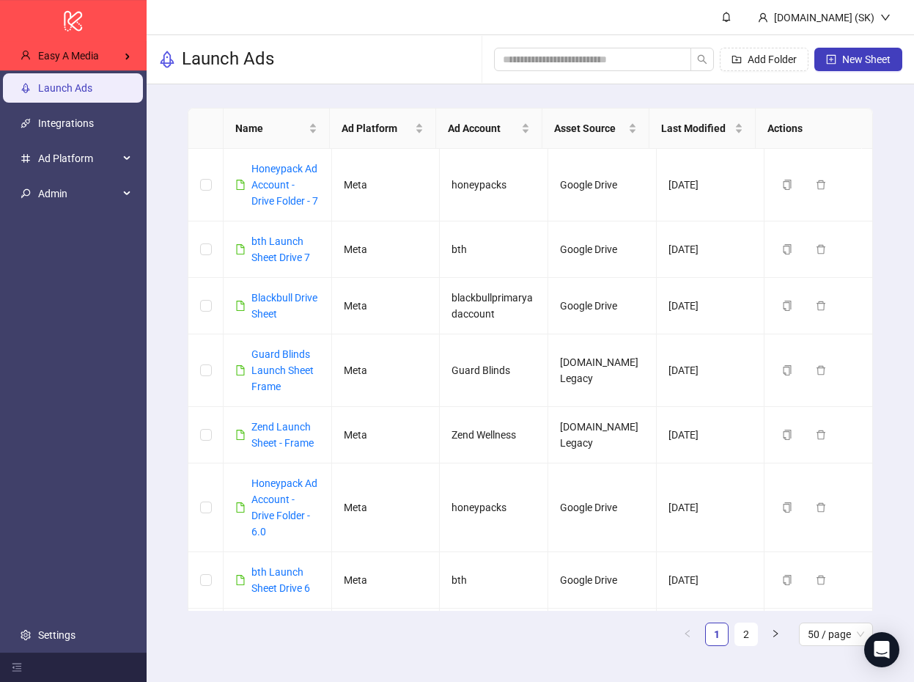
click at [245, 77] on div "Launch Ads" at bounding box center [216, 59] width 116 height 48
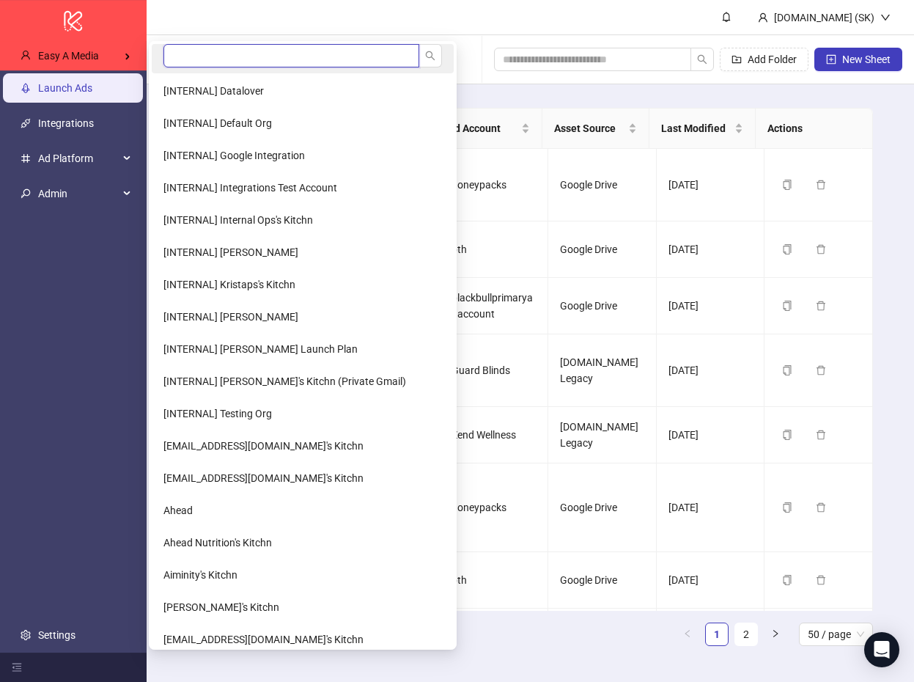
click at [199, 51] on input "search" at bounding box center [291, 55] width 256 height 23
click at [209, 56] on input "search" at bounding box center [291, 55] width 256 height 23
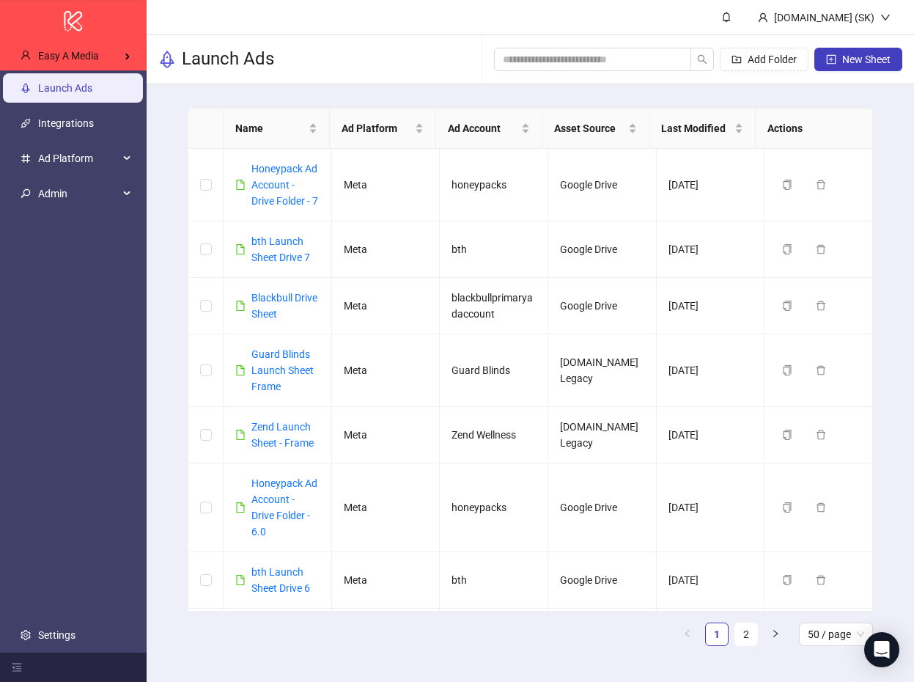
type input "****"
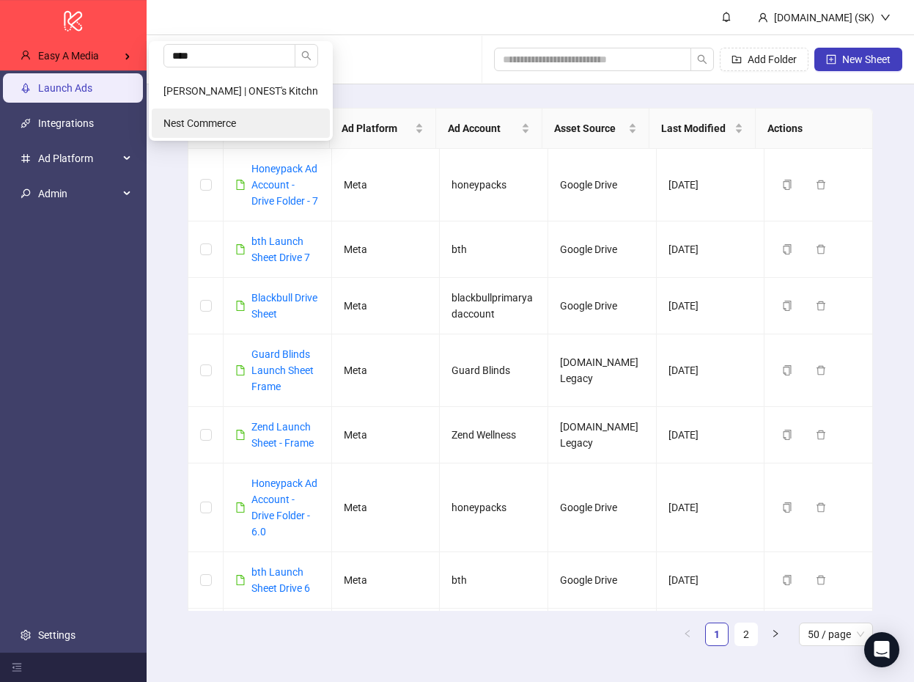
click at [202, 113] on li "Nest Commerce" at bounding box center [241, 122] width 178 height 29
